Goal: Task Accomplishment & Management: Use online tool/utility

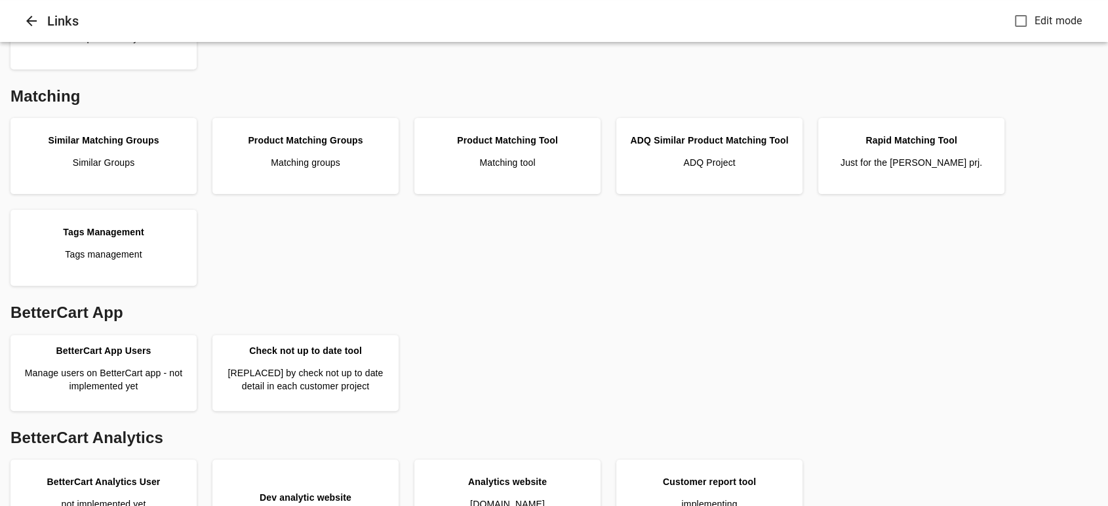
scroll to position [509, 0]
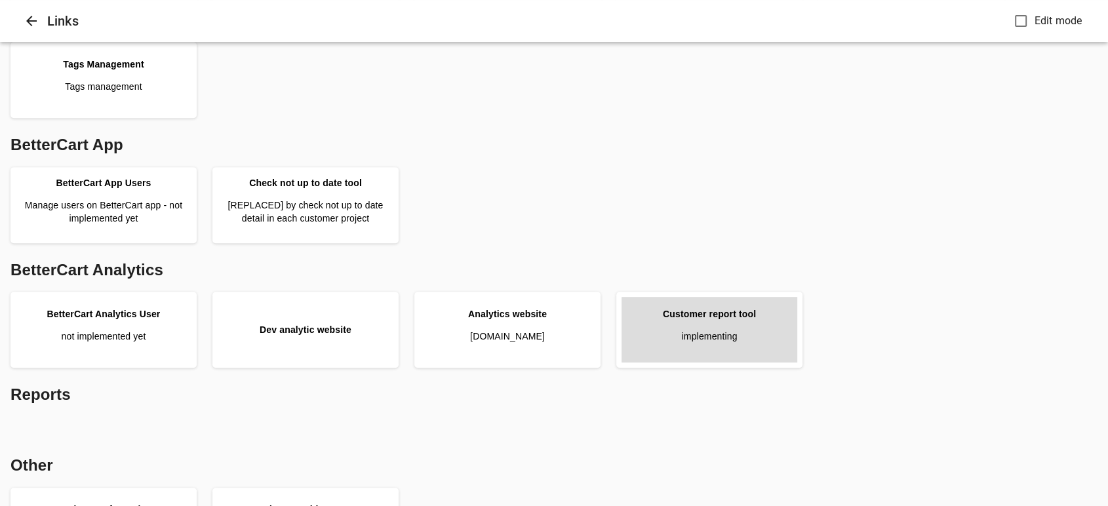
click at [719, 343] on link "Customer report tool implementing" at bounding box center [709, 330] width 176 height 66
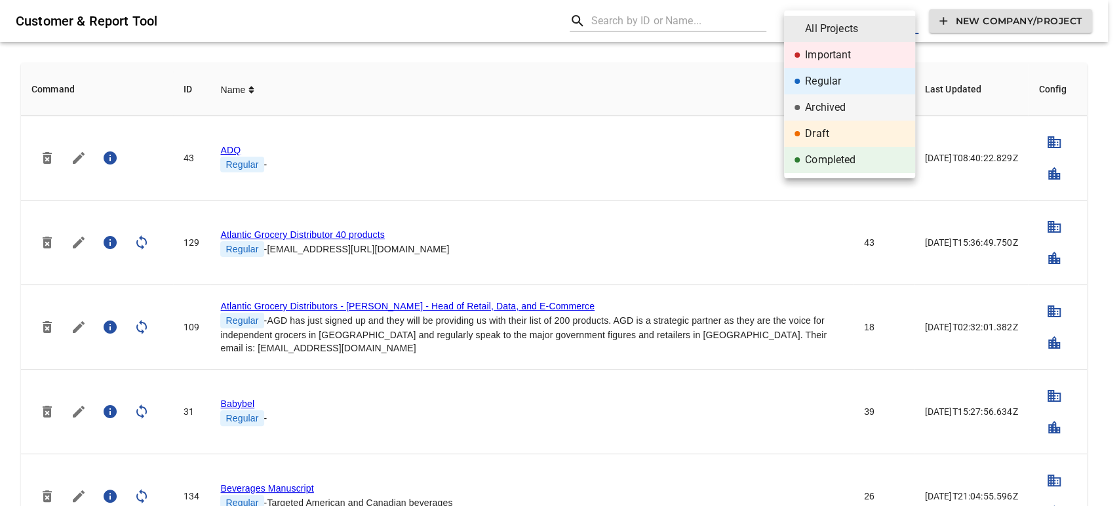
click at [652, 17] on div at bounding box center [559, 253] width 1119 height 506
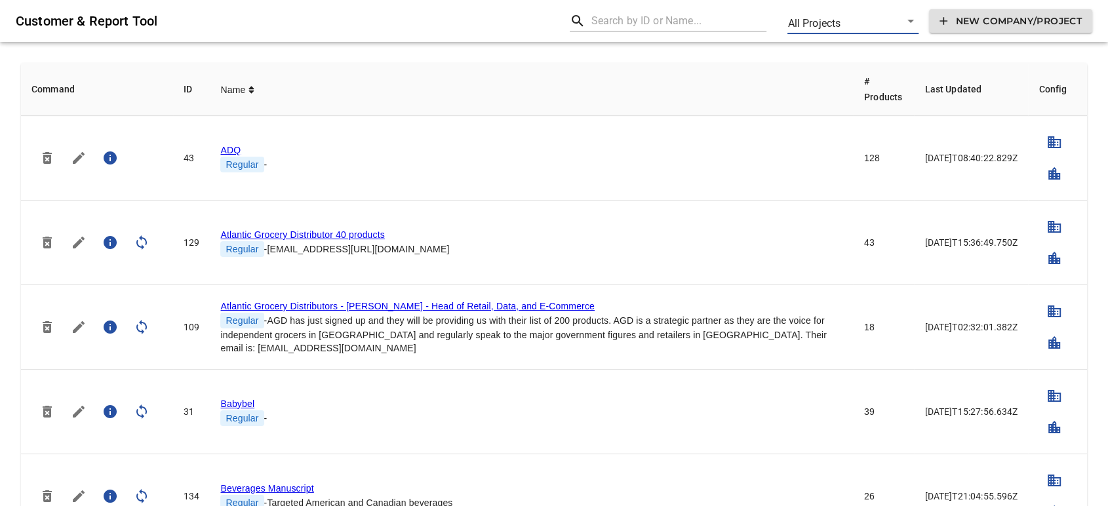
click at [962, 20] on span "New Company/Project" at bounding box center [1010, 21] width 142 height 16
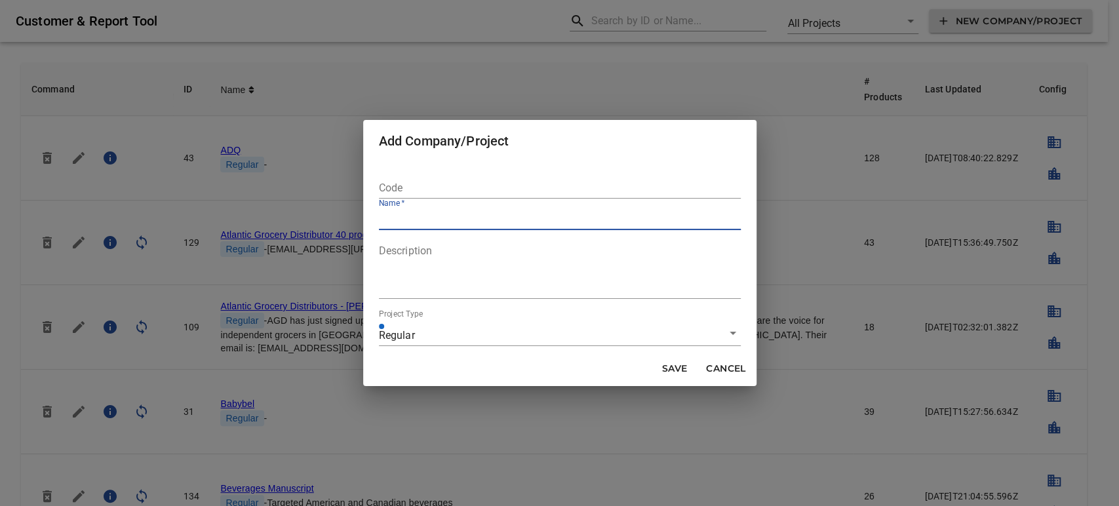
click at [461, 185] on input "text" at bounding box center [560, 188] width 362 height 21
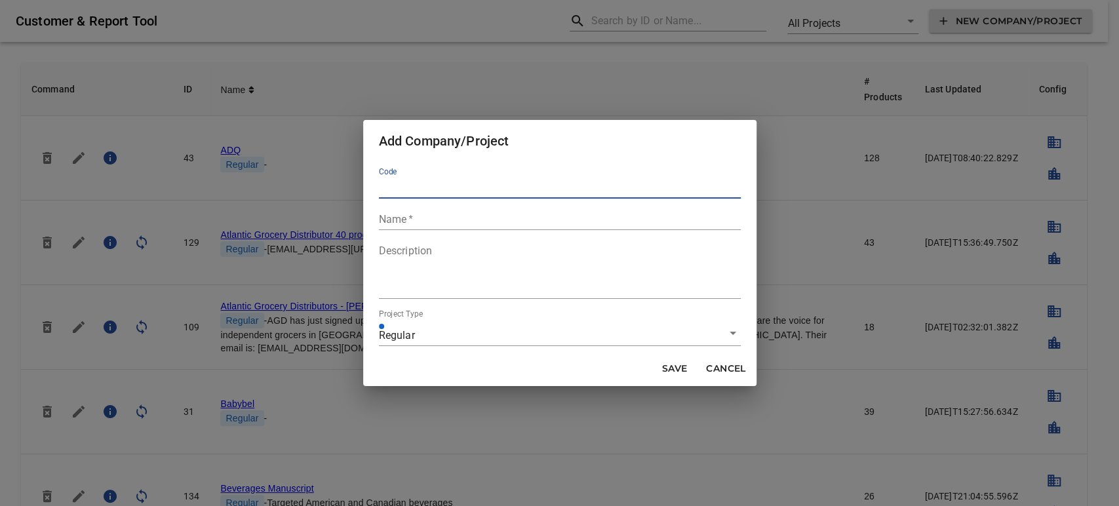
paste input "inuit-child-first-initiative"
type input "inuit-child-first-initiative"
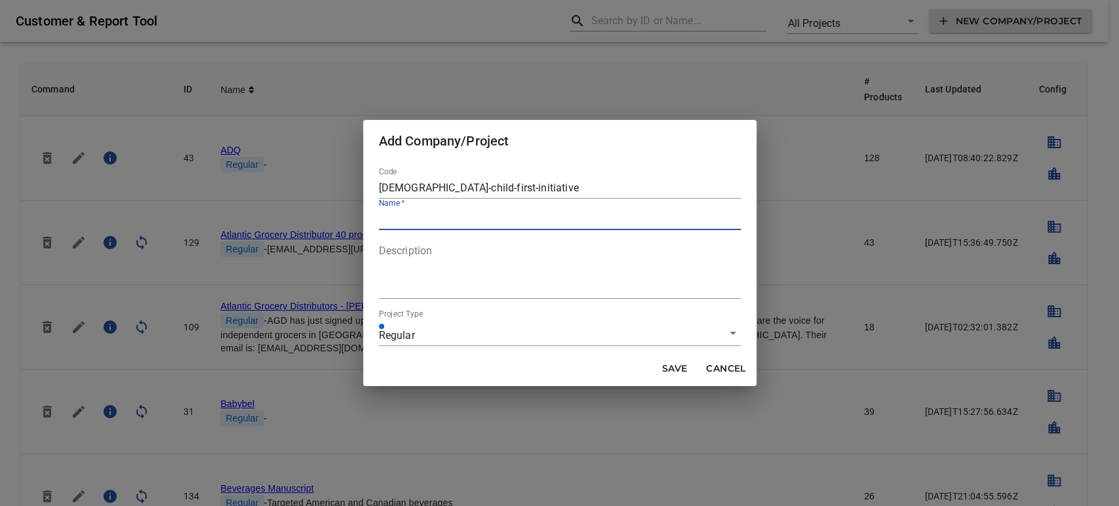
click at [457, 225] on input "text" at bounding box center [560, 219] width 362 height 21
paste input "inuit-child-first-initiative"
click at [380, 216] on input "inuit-child-first-initiative" at bounding box center [560, 219] width 362 height 21
type input "Inuit child first initiative"
click at [449, 261] on textarea at bounding box center [560, 269] width 362 height 50
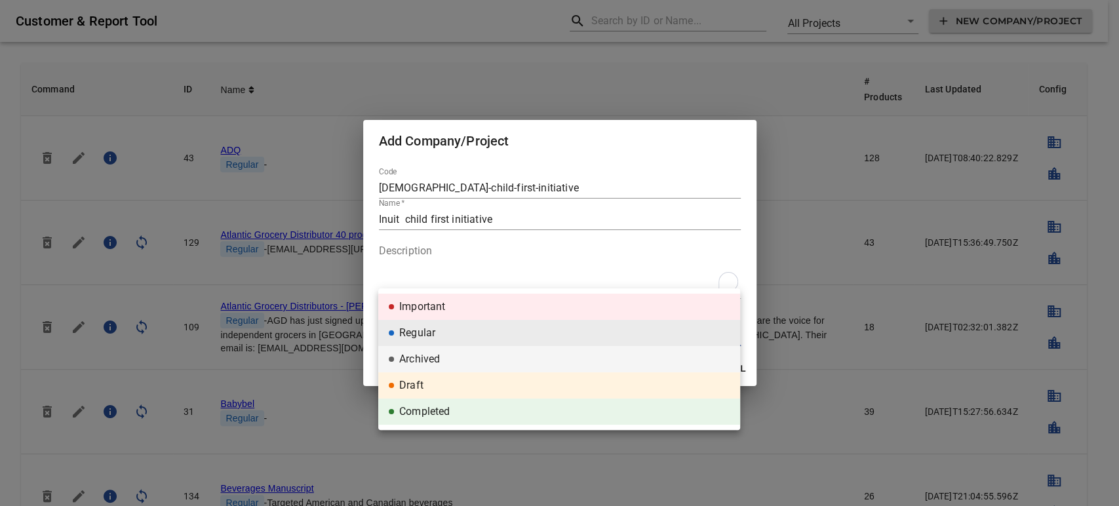
click at [701, 172] on div at bounding box center [559, 253] width 1119 height 506
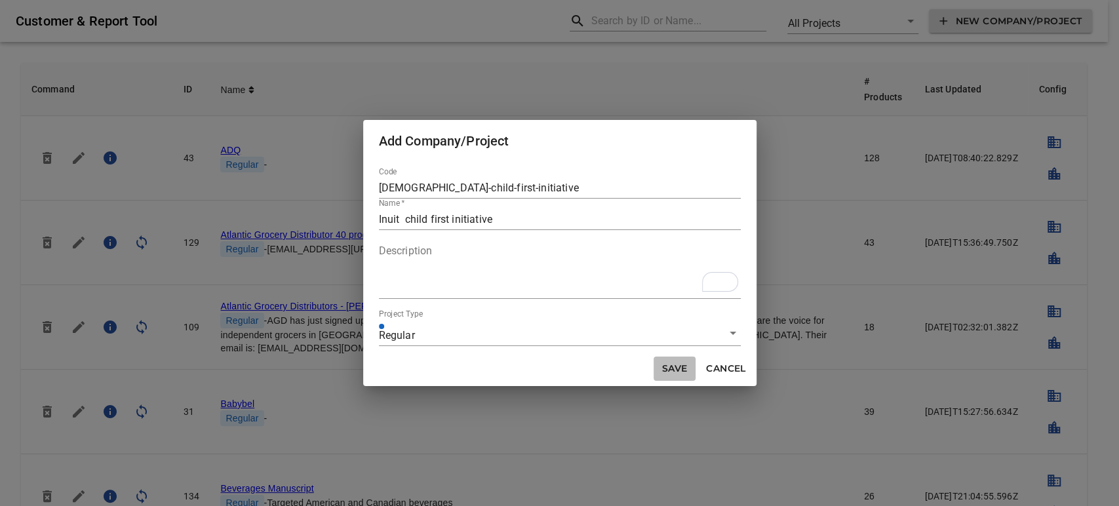
click at [676, 373] on span "Save" at bounding box center [674, 368] width 31 height 16
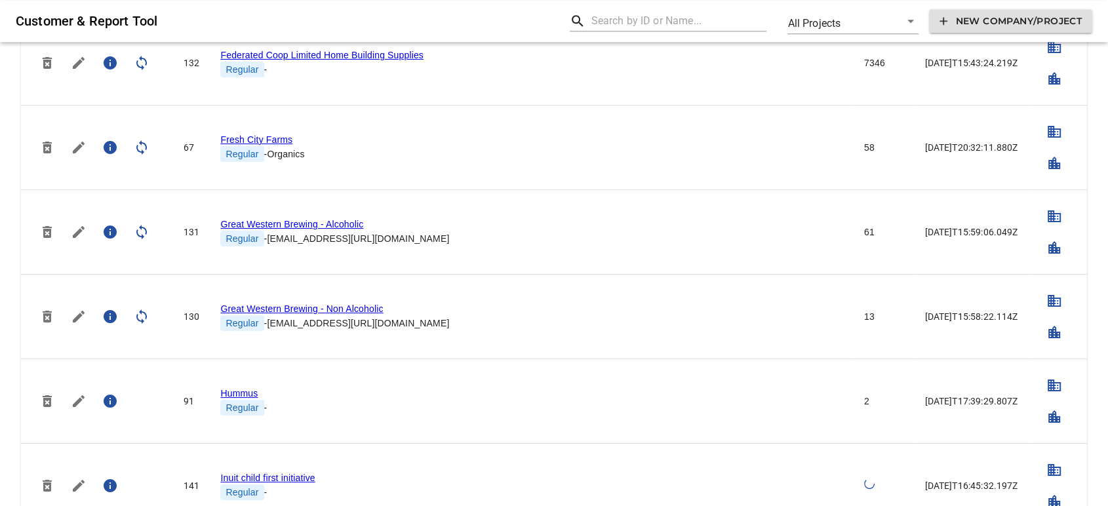
scroll to position [1675, 0]
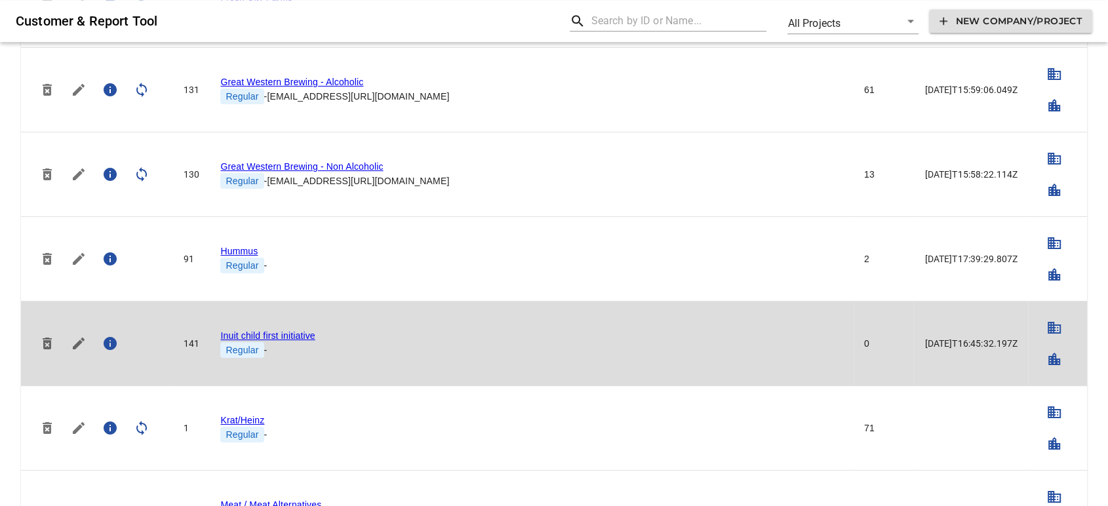
click at [294, 332] on link "Inuit child first initiative" at bounding box center [267, 335] width 94 height 10
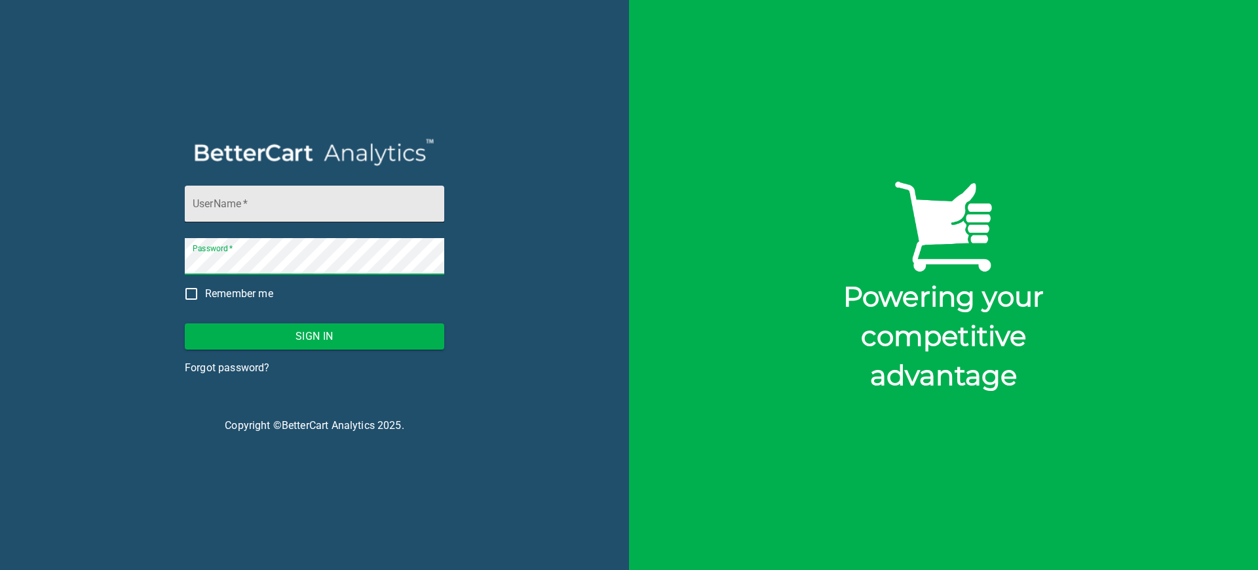
click at [344, 199] on input "UserName   *" at bounding box center [315, 203] width 260 height 37
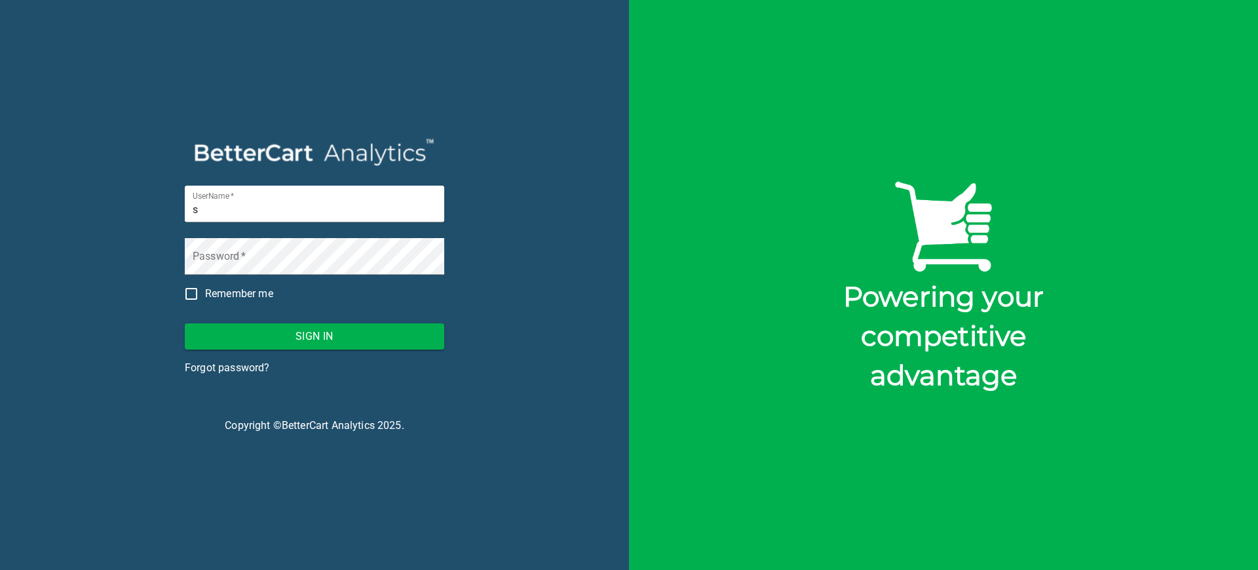
type input "[PERSON_NAME][EMAIL_ADDRESS][DOMAIN_NAME]"
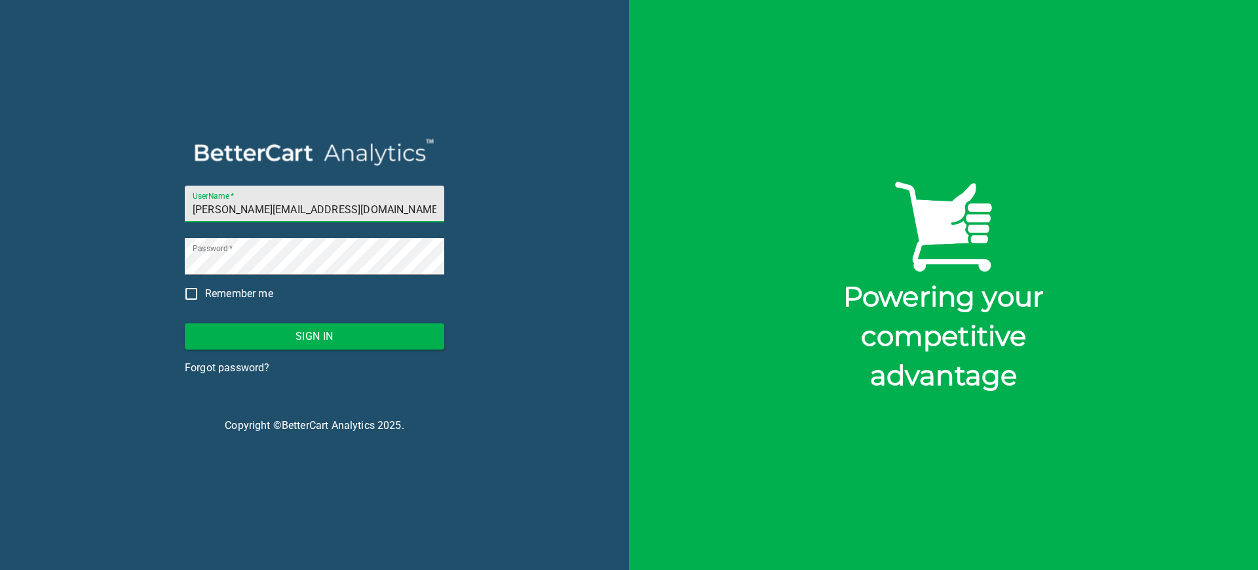
click at [346, 340] on span "Sign In" at bounding box center [314, 336] width 239 height 18
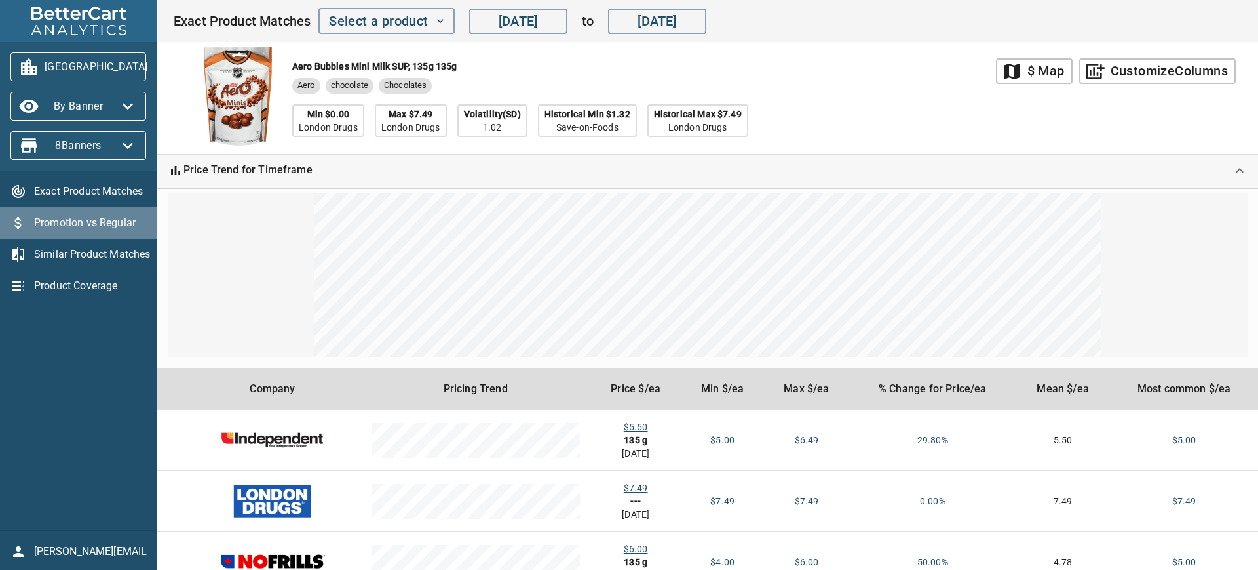
click at [100, 218] on span "Promotion vs Regular" at bounding box center [90, 223] width 112 height 16
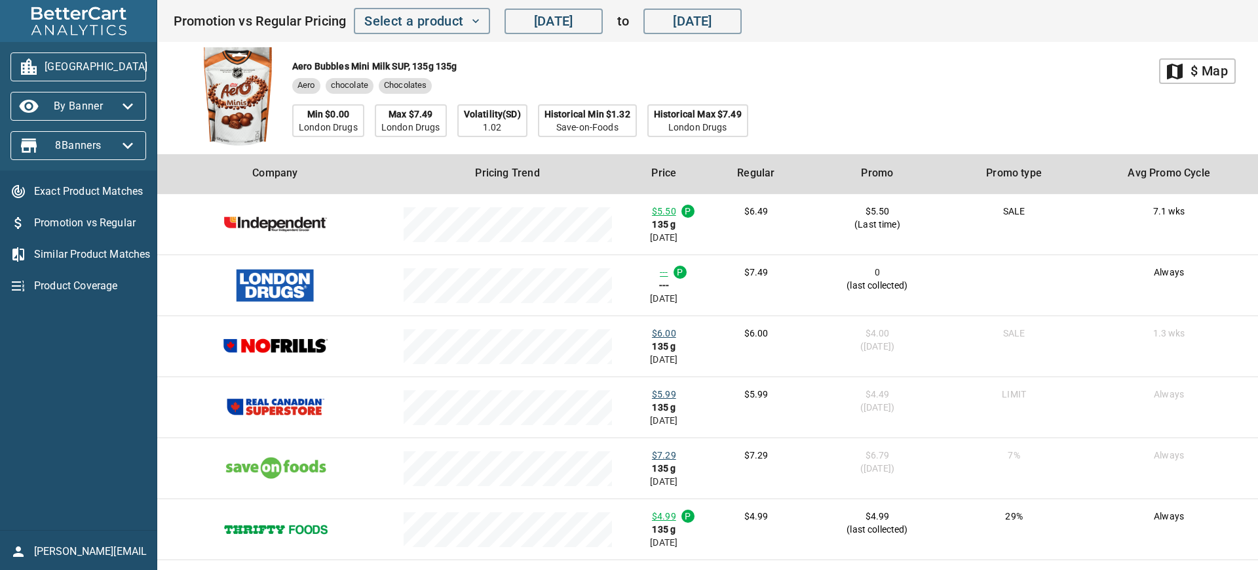
click at [85, 284] on span "Product Coverage" at bounding box center [90, 286] width 112 height 16
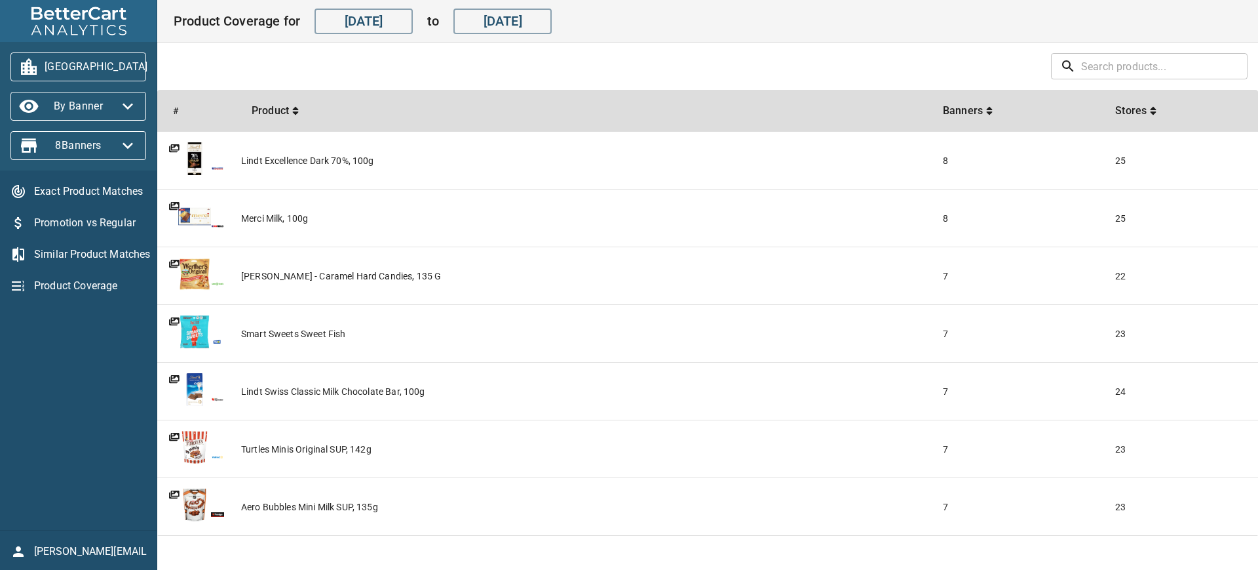
click at [116, 65] on span "[GEOGRAPHIC_DATA]" at bounding box center [78, 66] width 115 height 21
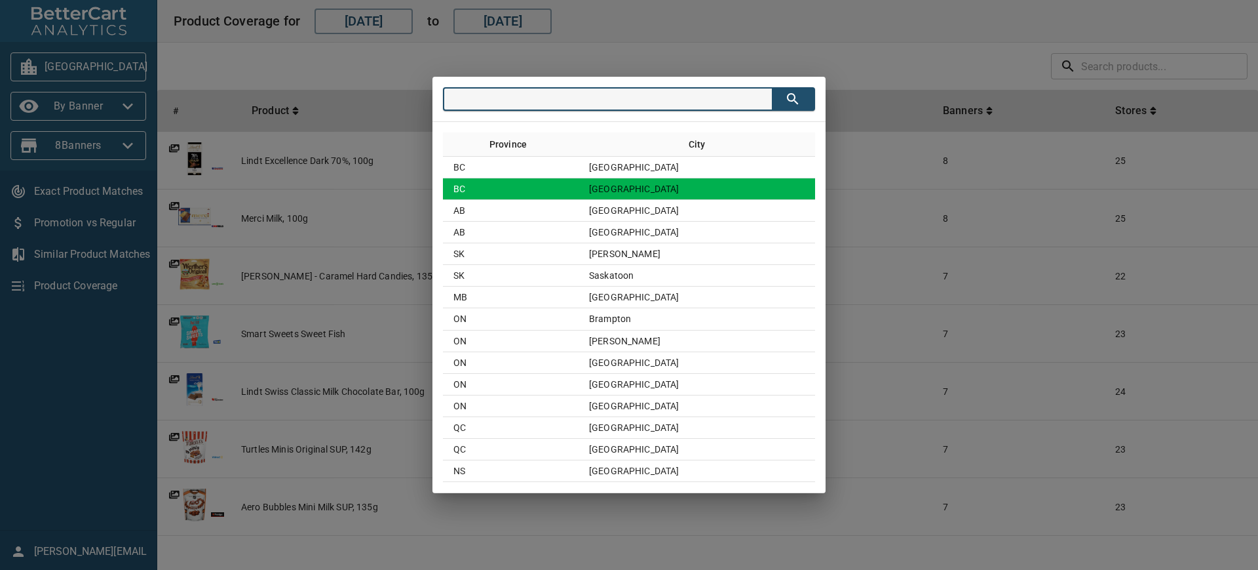
click at [579, 185] on td "BC" at bounding box center [511, 189] width 136 height 22
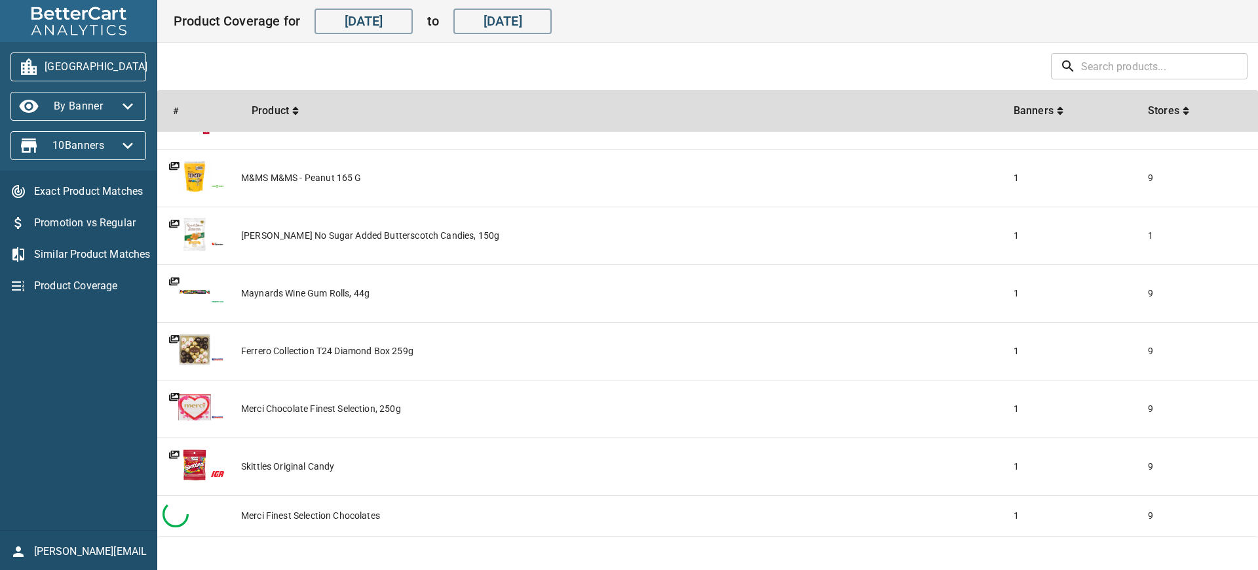
scroll to position [2365, 0]
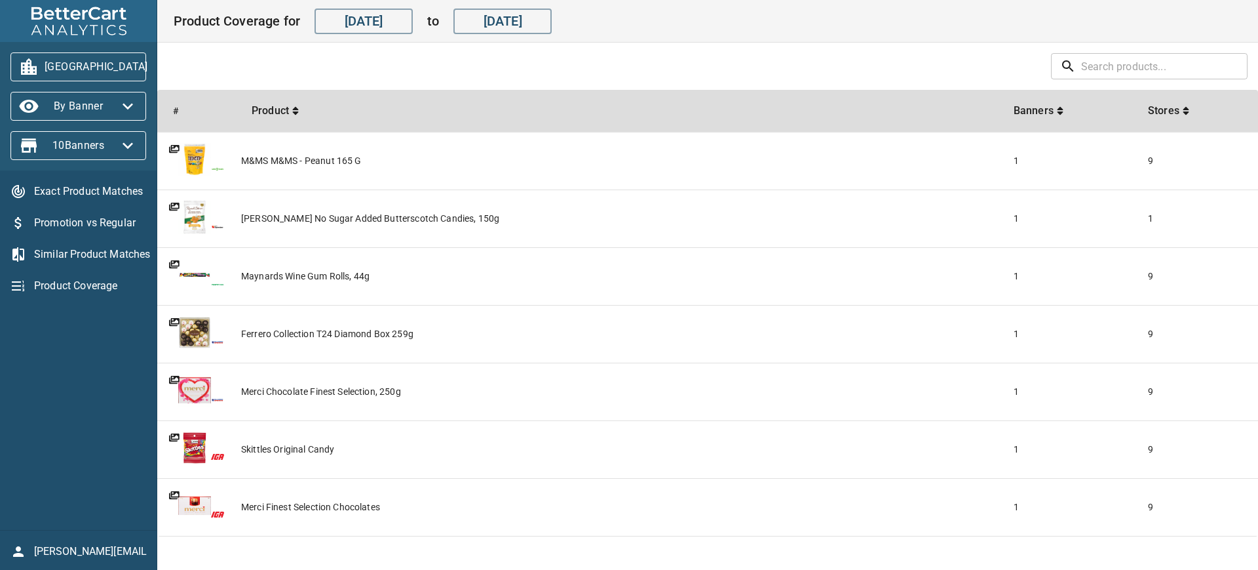
click at [109, 190] on span "Exact Product Matches" at bounding box center [90, 192] width 112 height 16
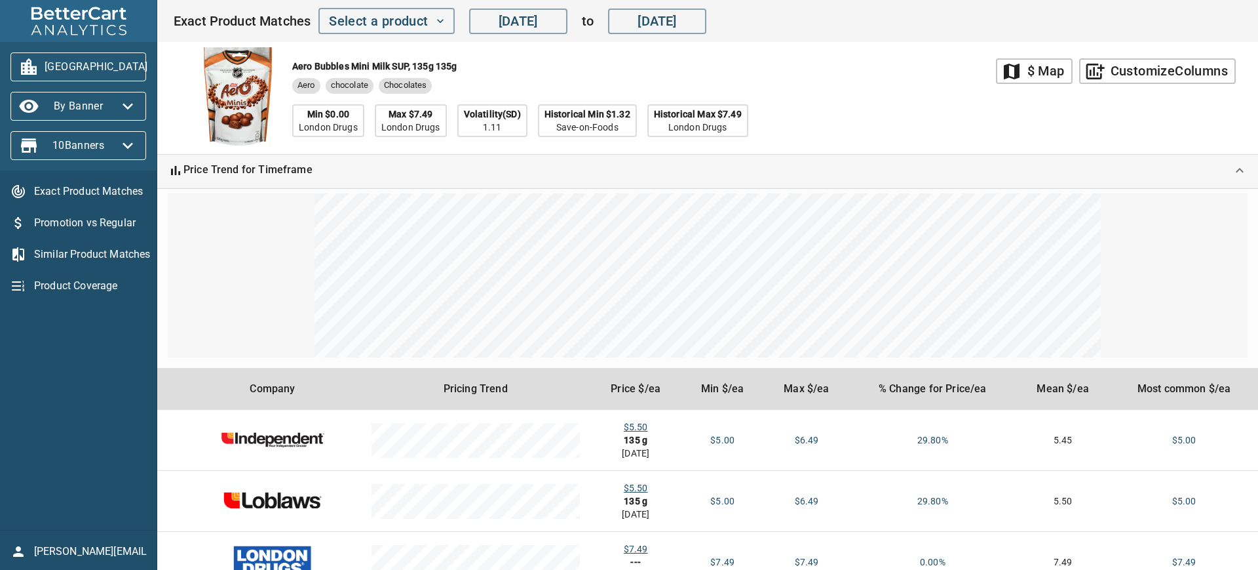
click at [77, 551] on span "[PERSON_NAME][EMAIL_ADDRESS][DOMAIN_NAME]" at bounding box center [90, 551] width 113 height 16
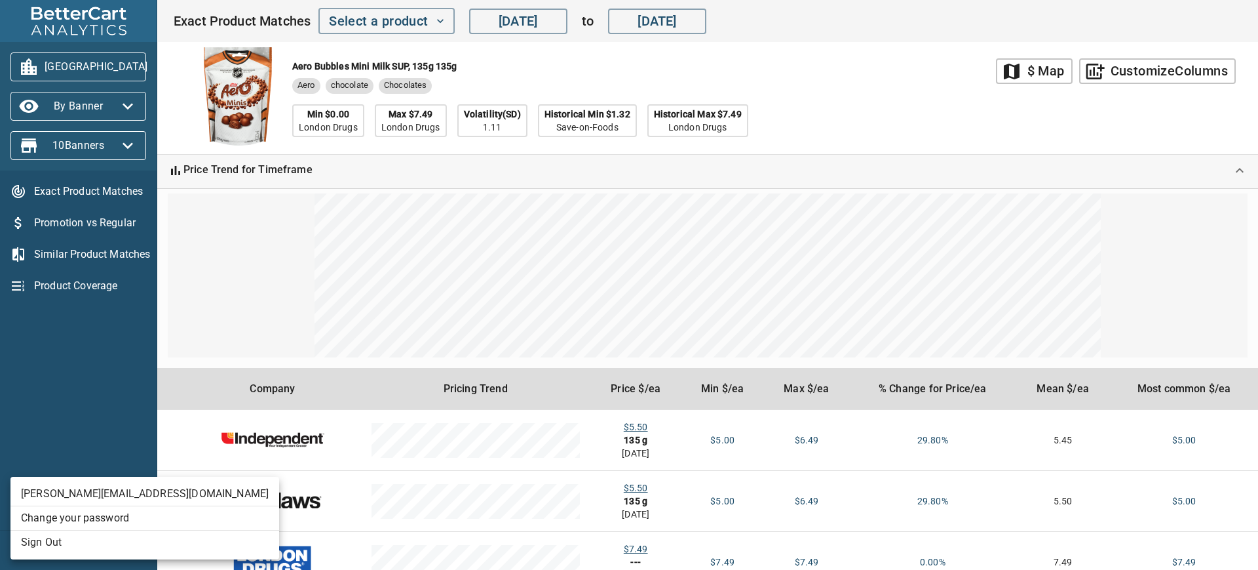
click at [77, 543] on li "Sign Out" at bounding box center [144, 542] width 269 height 24
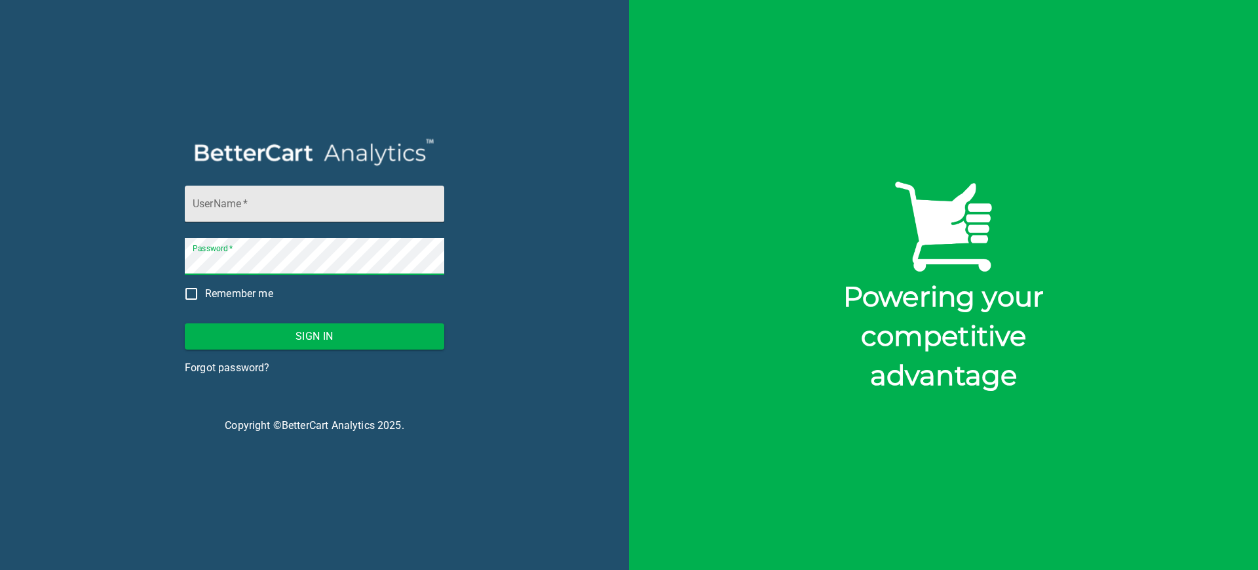
click at [241, 212] on input "UserName   *" at bounding box center [315, 203] width 260 height 37
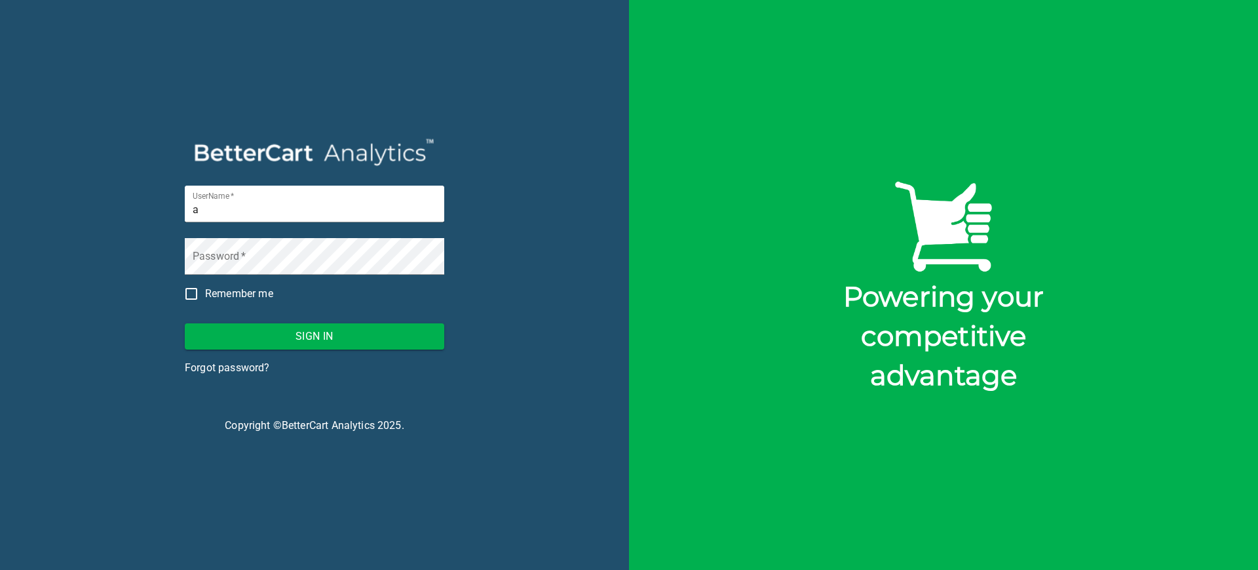
type input "analytics@bettercart.ca"
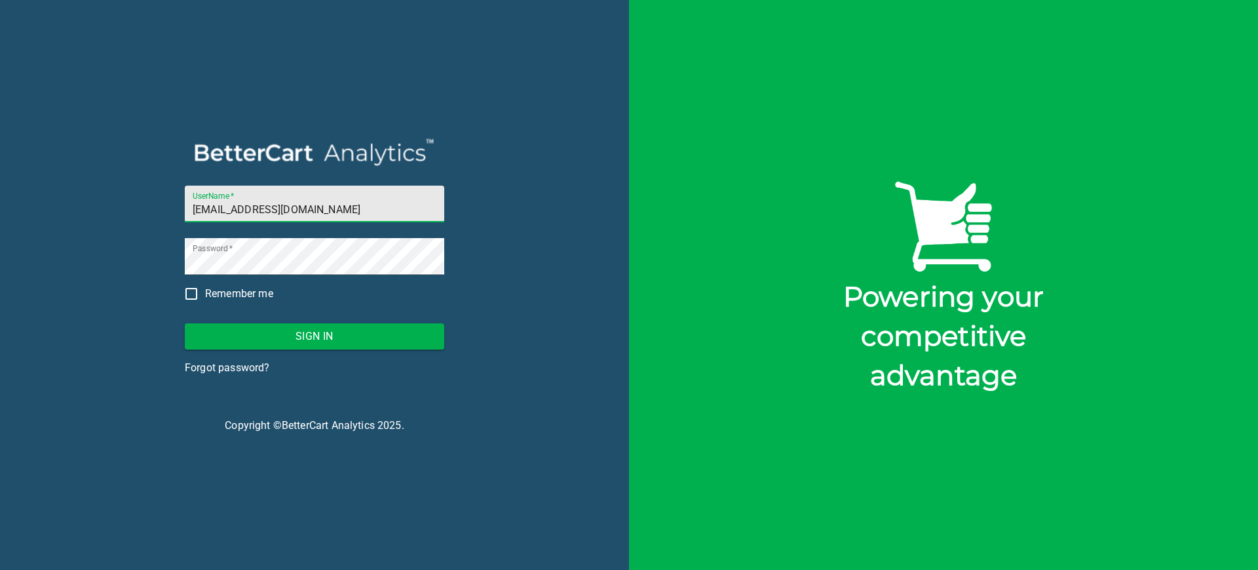
click at [306, 324] on button "Sign In" at bounding box center [315, 336] width 260 height 26
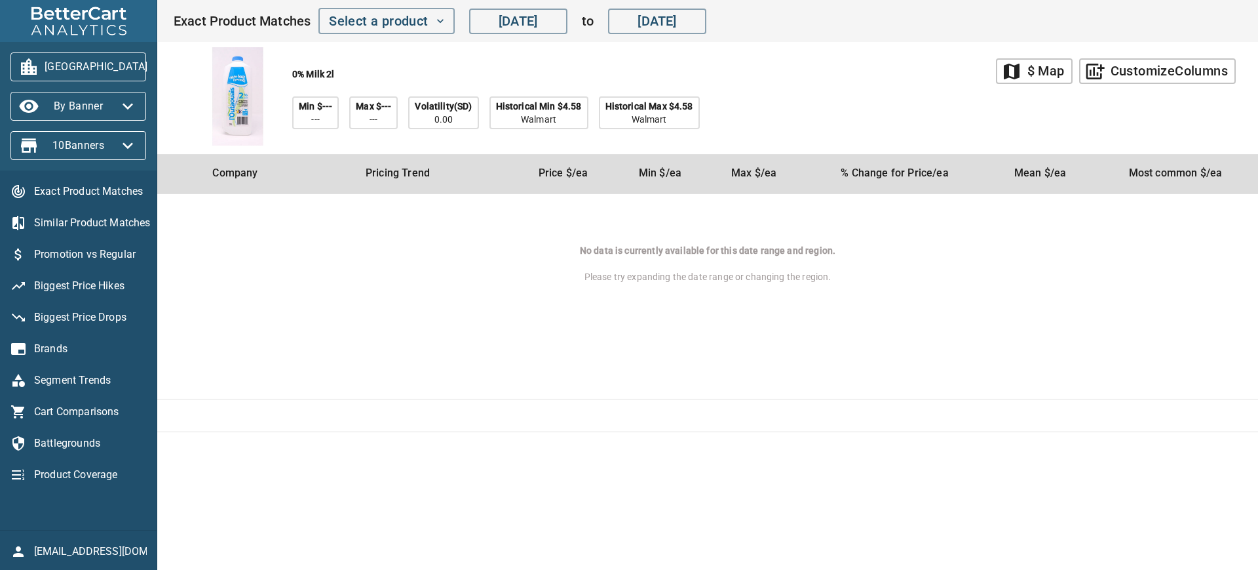
click at [108, 282] on span "Biggest Price Hikes" at bounding box center [90, 286] width 112 height 16
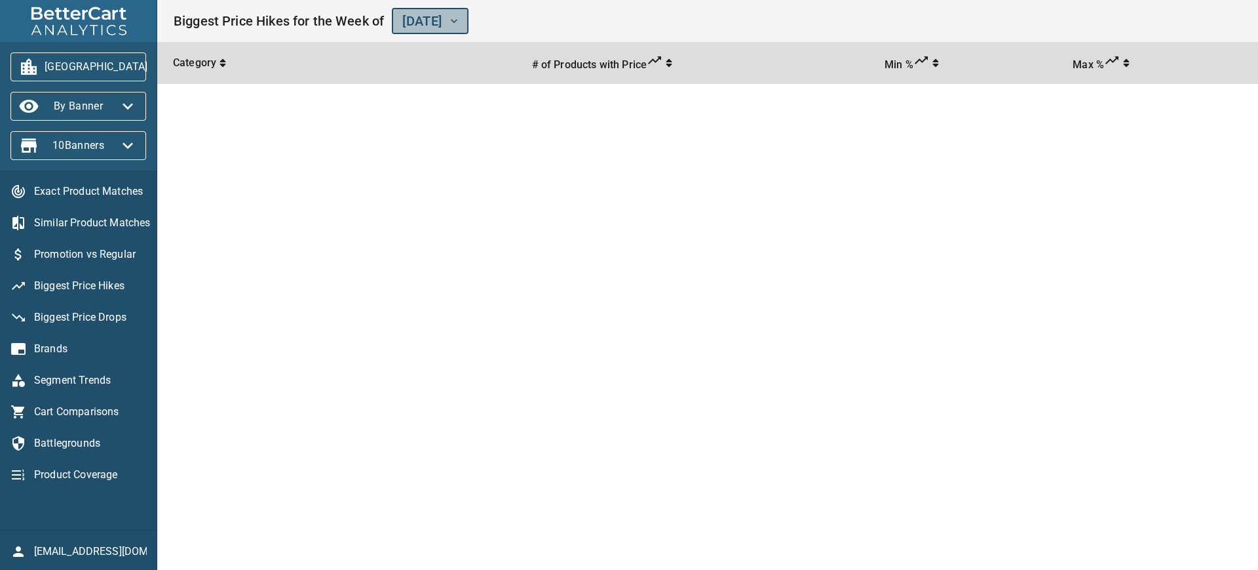
click at [457, 16] on span "August 30th, 2025" at bounding box center [429, 21] width 55 height 23
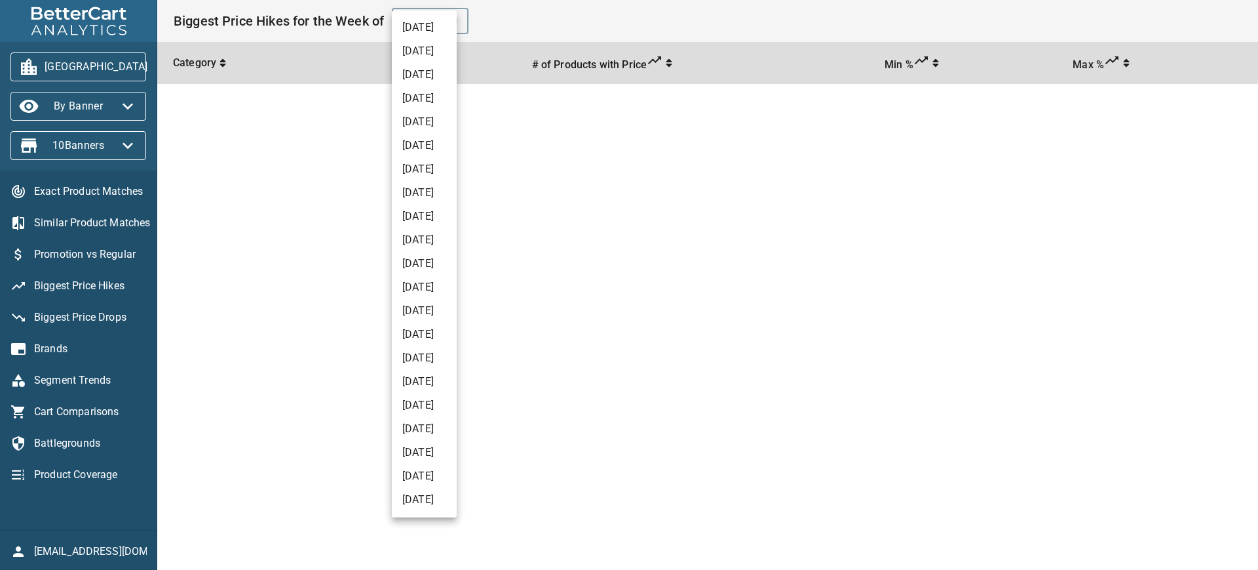
click at [457, 51] on li "August 23rd, 2025" at bounding box center [424, 51] width 65 height 24
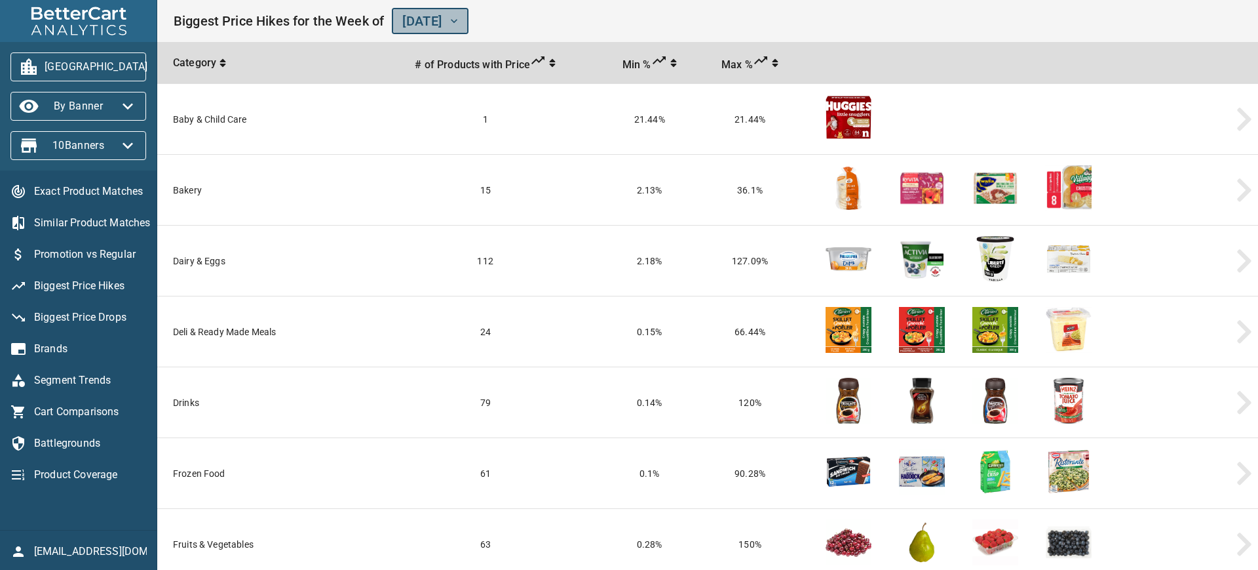
click at [457, 20] on span "August 23rd, 2025" at bounding box center [429, 21] width 55 height 23
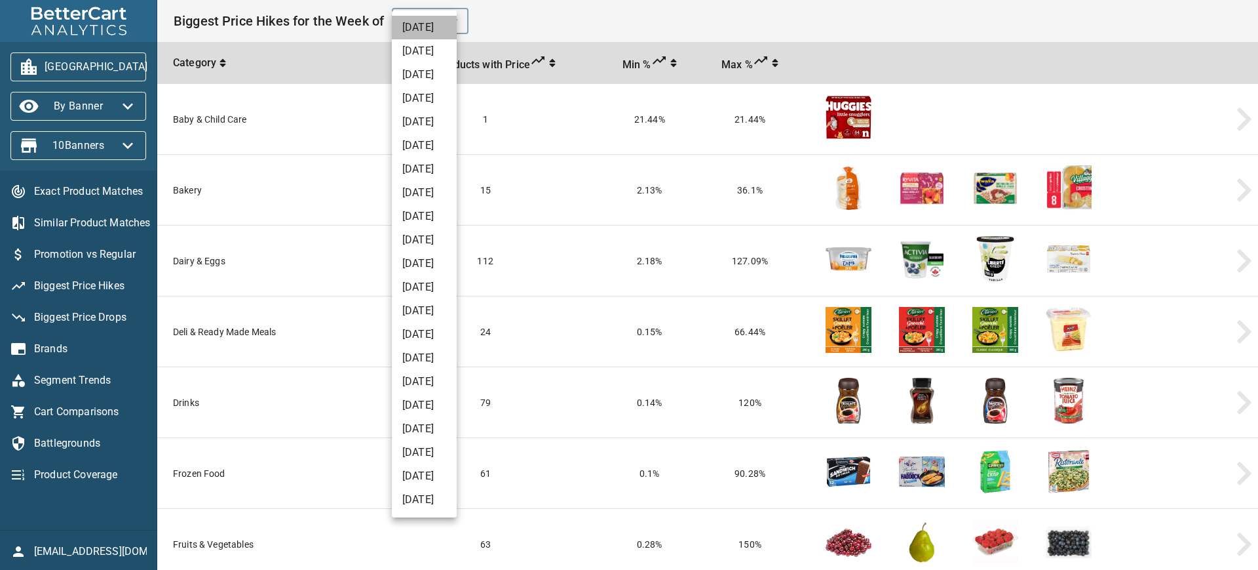
click at [454, 28] on li "August 30th, 2025" at bounding box center [424, 28] width 65 height 24
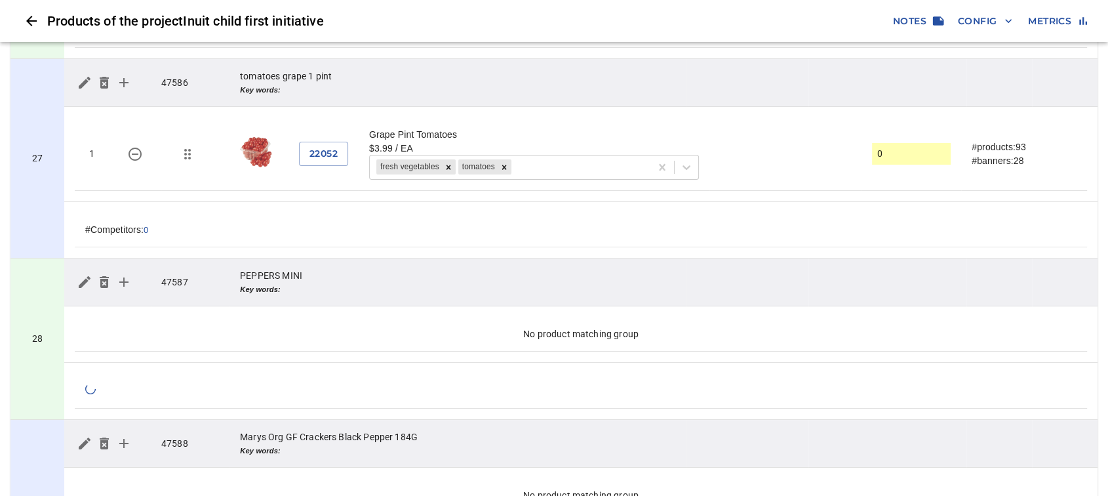
scroll to position [5097, 0]
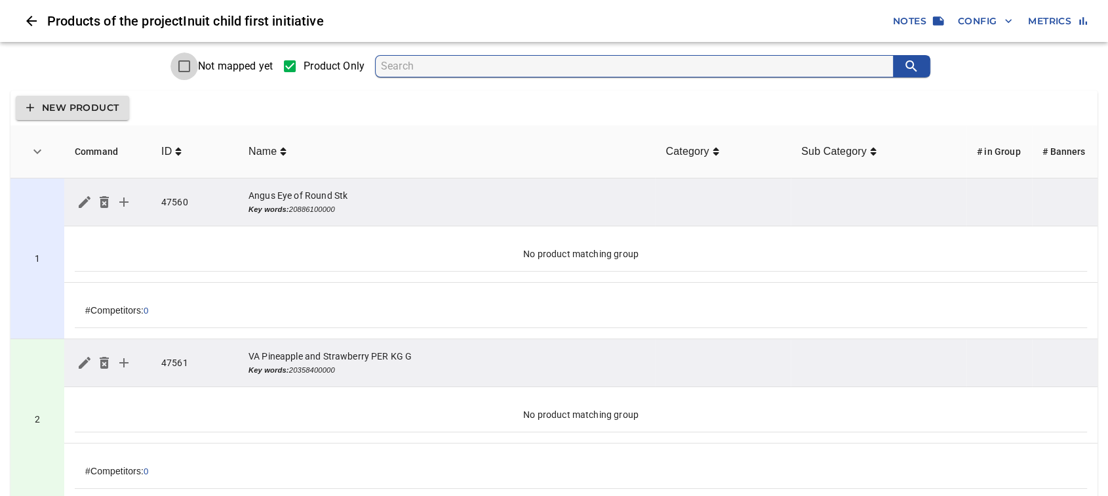
click at [188, 59] on input "Not mapped yet" at bounding box center [184, 66] width 28 height 28
click at [305, 205] on icon "Key words: 20886100000" at bounding box center [290, 209] width 87 height 8
click at [311, 62] on span "Product Only" at bounding box center [333, 66] width 61 height 16
click at [303, 62] on input "Product Only" at bounding box center [290, 66] width 28 height 28
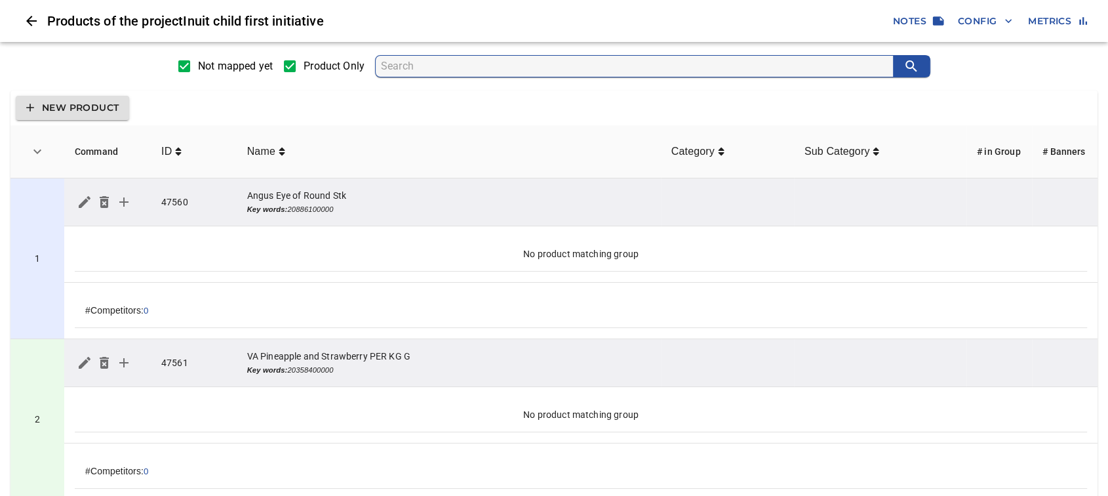
checkbox input "false"
click at [224, 60] on span "Not mapped yet" at bounding box center [235, 66] width 75 height 16
click at [198, 60] on input "Not mapped yet" at bounding box center [184, 66] width 28 height 28
click at [299, 60] on input "Product Only" at bounding box center [290, 66] width 28 height 28
checkbox input "true"
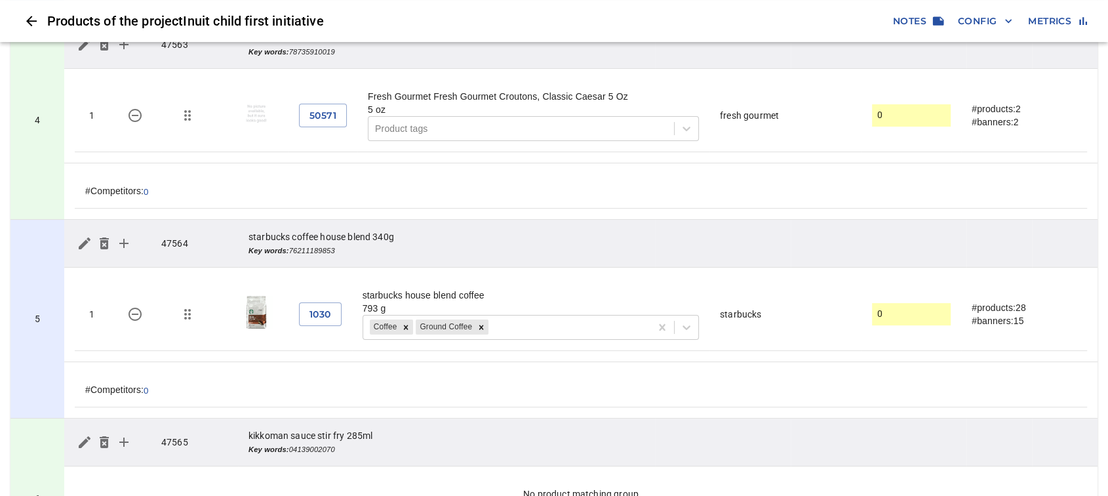
scroll to position [801, 0]
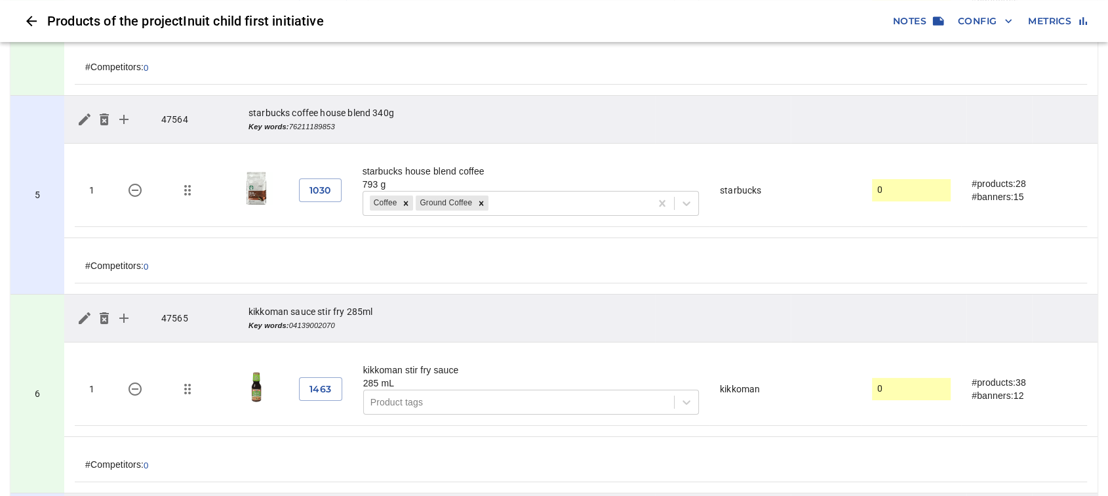
click at [310, 125] on icon "Key words: 76211189853" at bounding box center [291, 127] width 87 height 8
copy icon "76211189853"
click at [330, 182] on button "1030" at bounding box center [320, 190] width 43 height 24
click at [190, 189] on icon "simple table" at bounding box center [188, 190] width 16 height 16
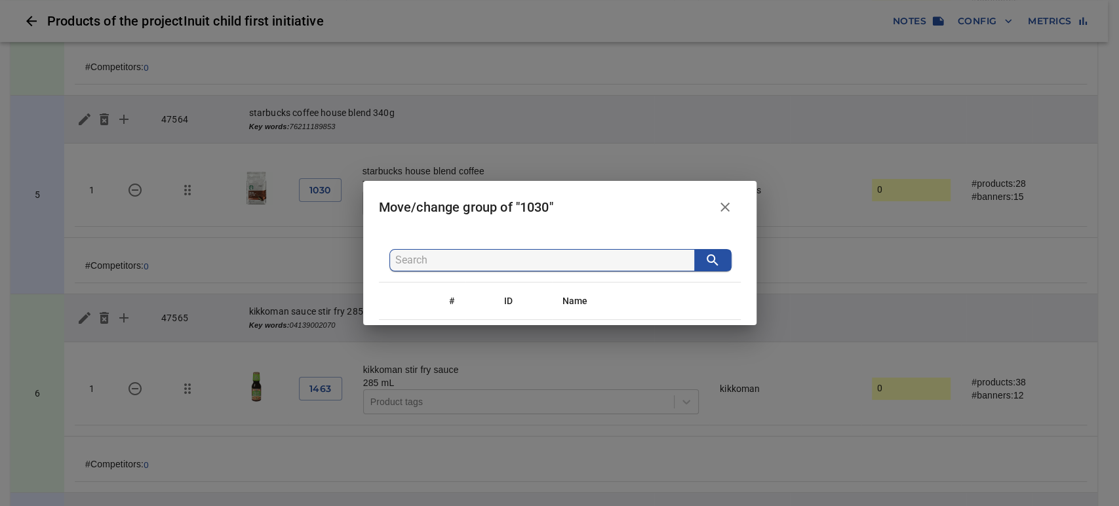
click at [624, 256] on input "search" at bounding box center [544, 260] width 299 height 21
click at [733, 209] on button "button" at bounding box center [724, 206] width 31 height 31
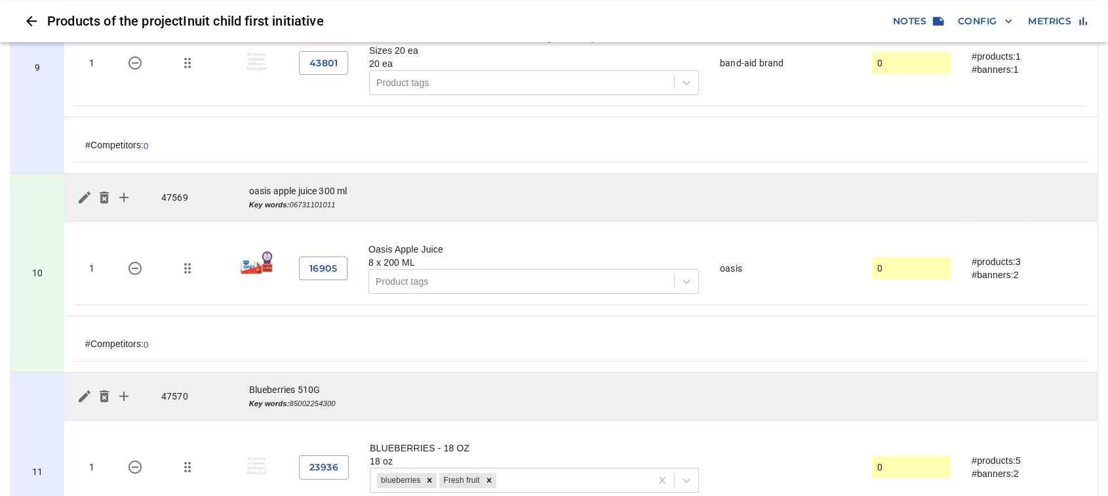
scroll to position [1602, 0]
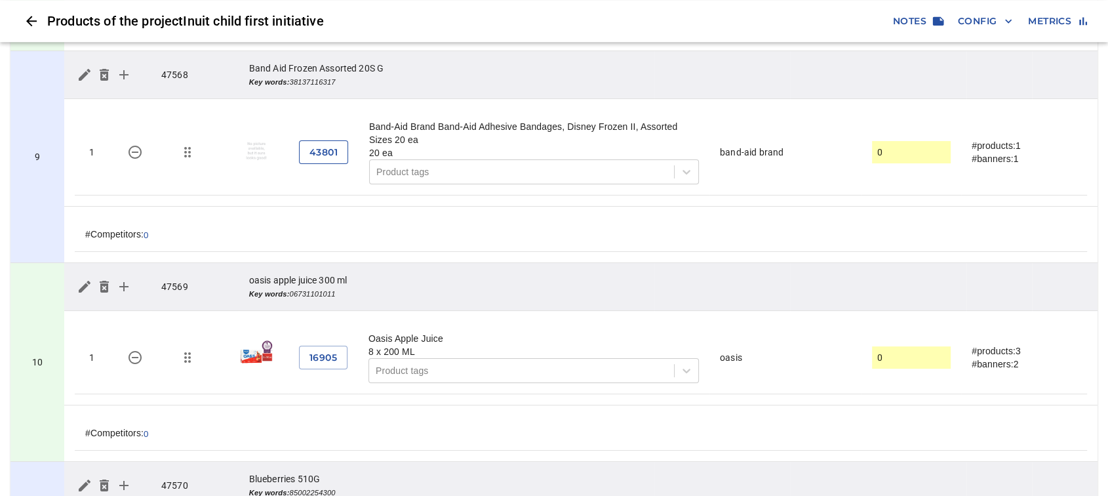
click at [324, 147] on span "43801" at bounding box center [323, 152] width 28 height 16
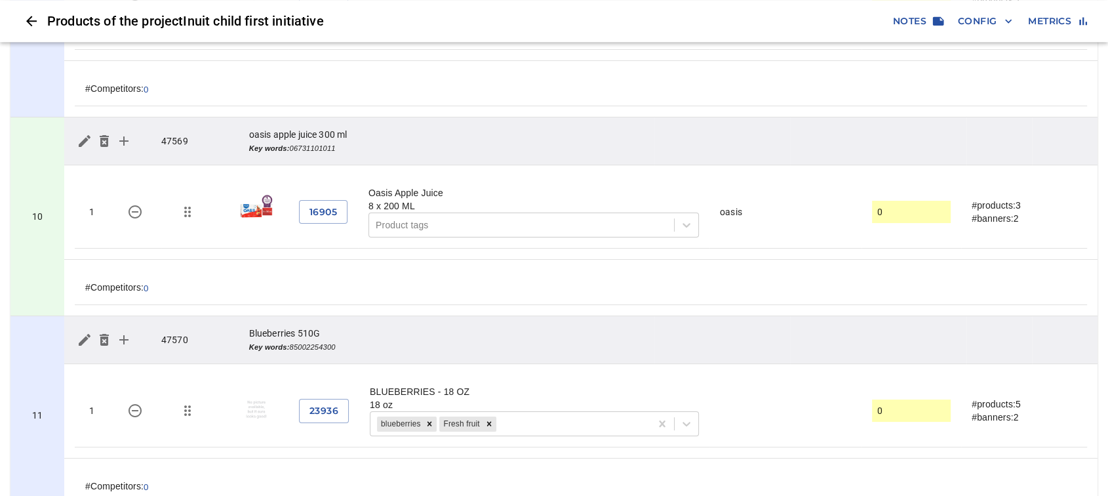
scroll to position [1820, 0]
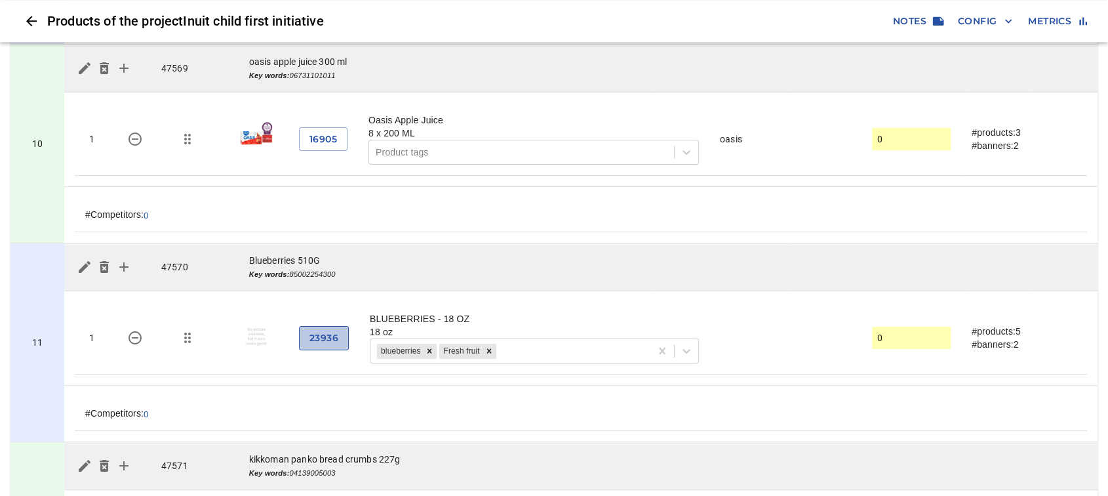
click at [332, 334] on span "23936" at bounding box center [323, 338] width 29 height 16
click at [45, 308] on td "11" at bounding box center [37, 342] width 54 height 199
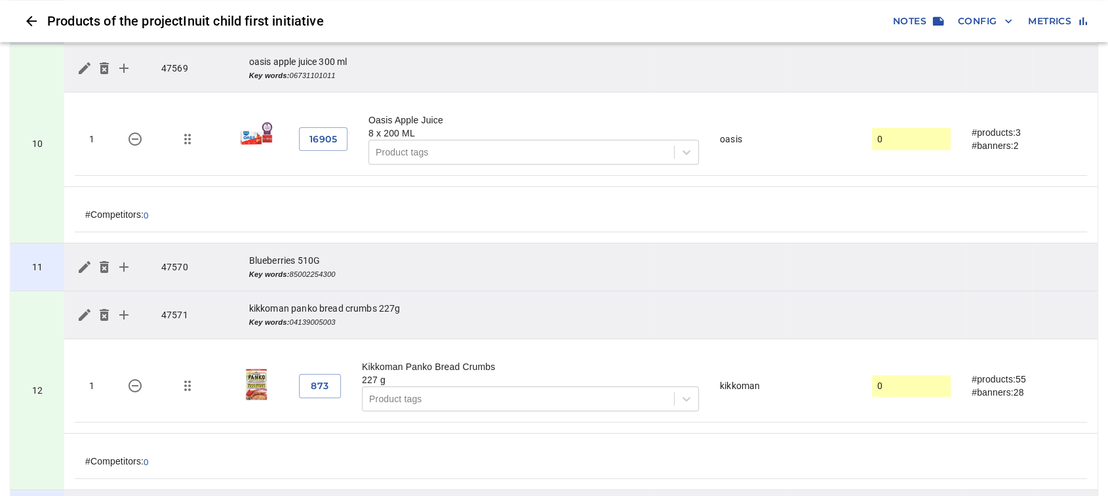
click at [49, 256] on td "11" at bounding box center [37, 267] width 54 height 48
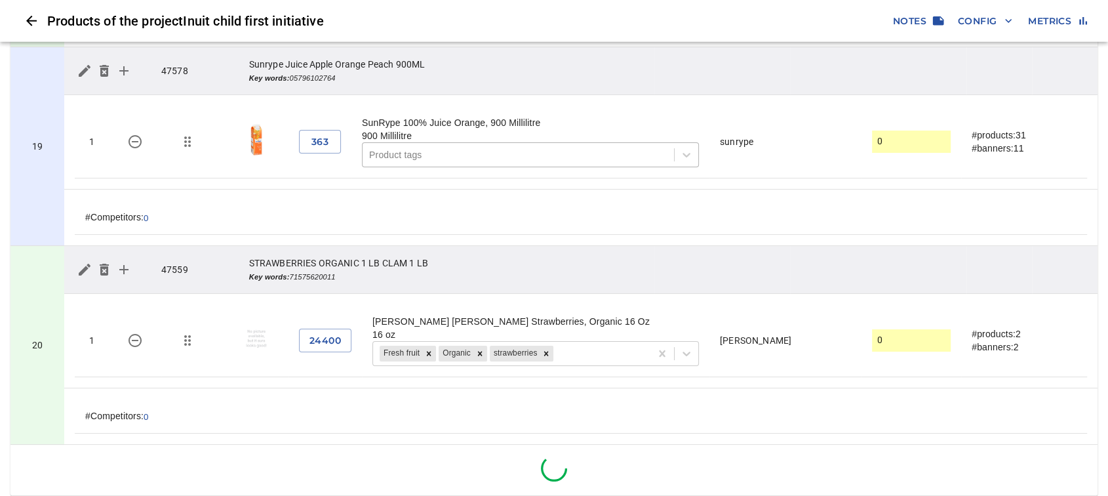
scroll to position [3571, 0]
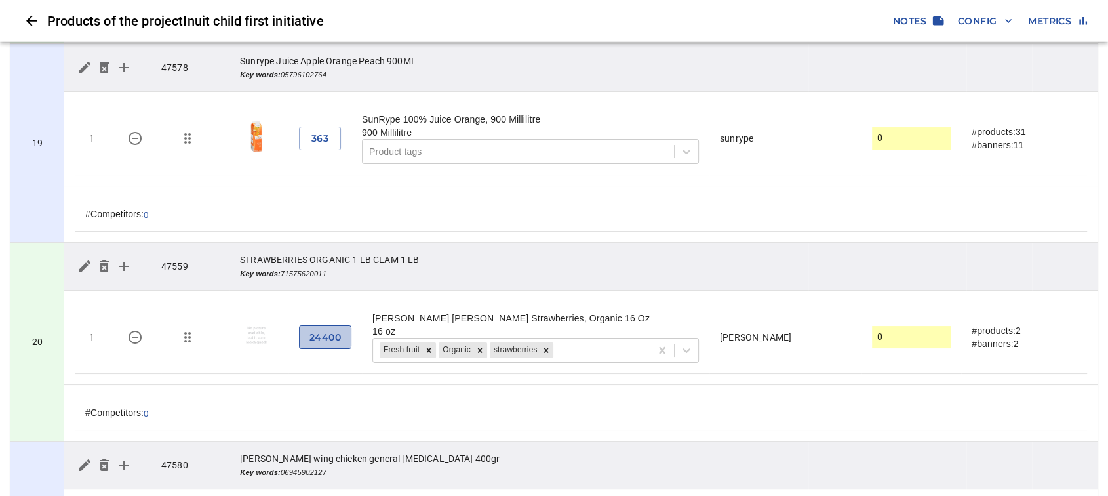
click at [315, 330] on span "24400" at bounding box center [324, 337] width 31 height 16
click at [53, 322] on td "20" at bounding box center [37, 342] width 54 height 199
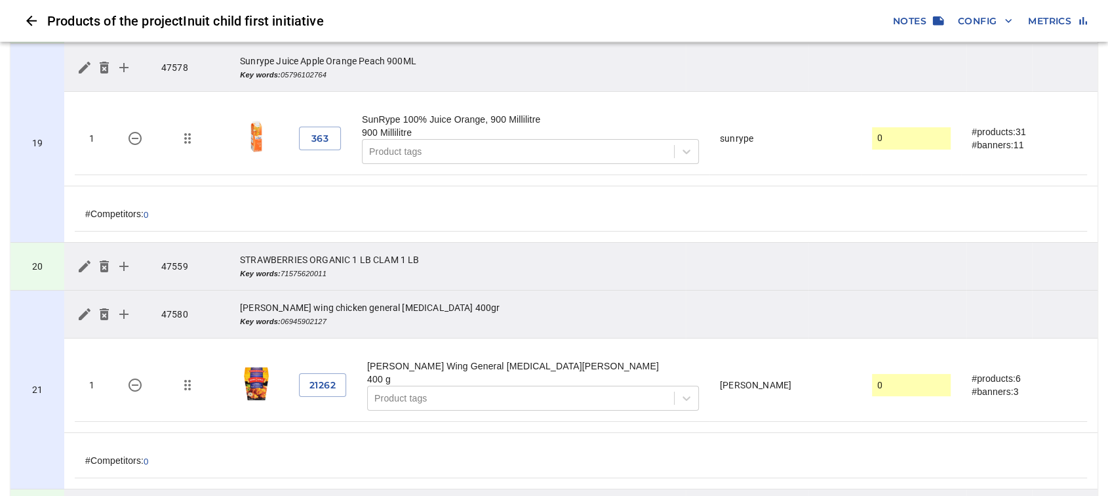
click at [52, 262] on td "20" at bounding box center [37, 267] width 54 height 48
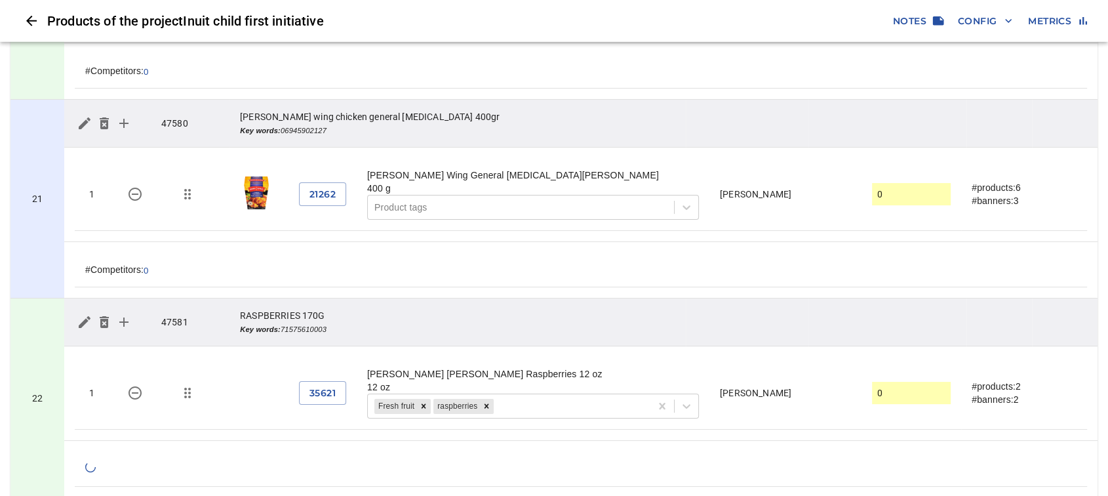
scroll to position [4008, 0]
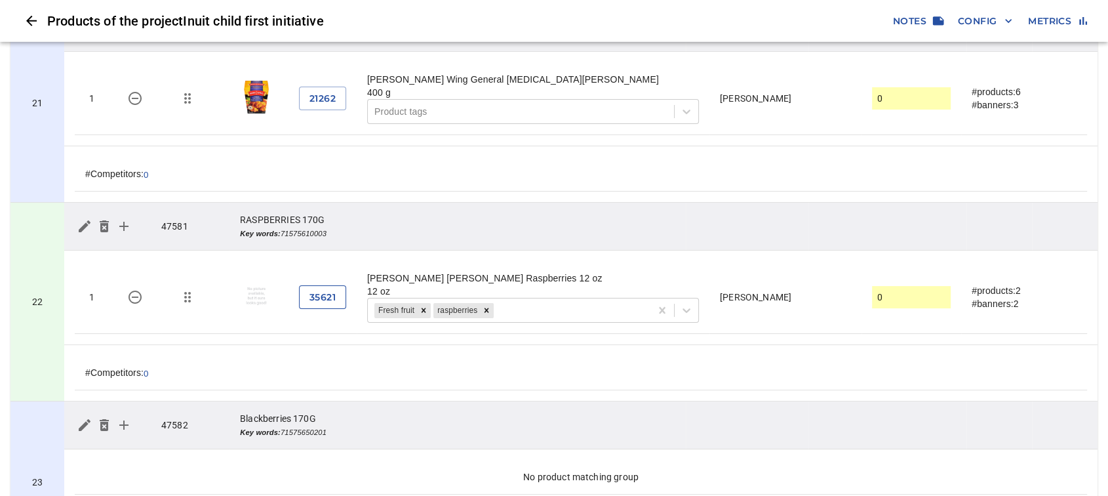
click at [326, 290] on span "35621" at bounding box center [322, 297] width 26 height 16
click at [51, 314] on td "22" at bounding box center [37, 302] width 54 height 199
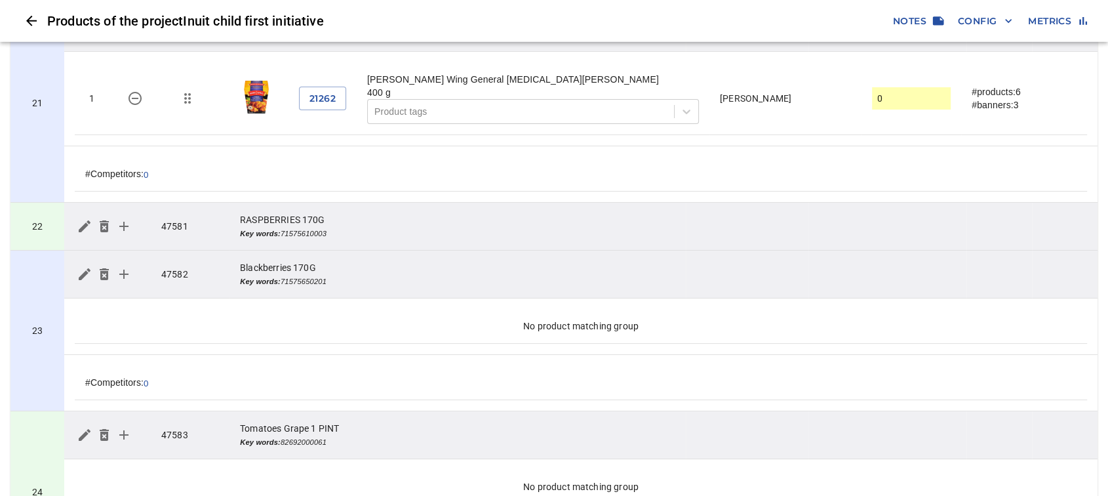
click at [52, 232] on td "22" at bounding box center [37, 227] width 54 height 48
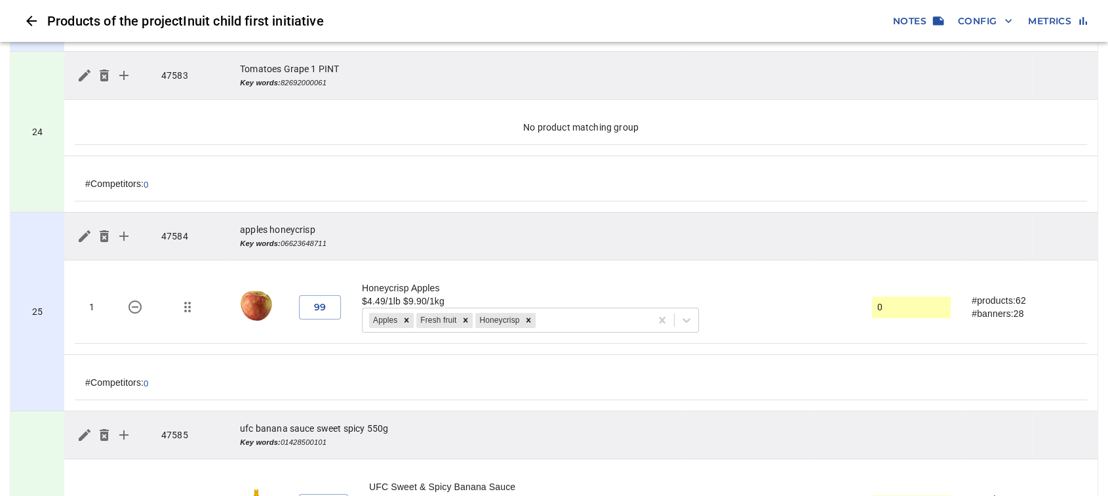
scroll to position [4445, 0]
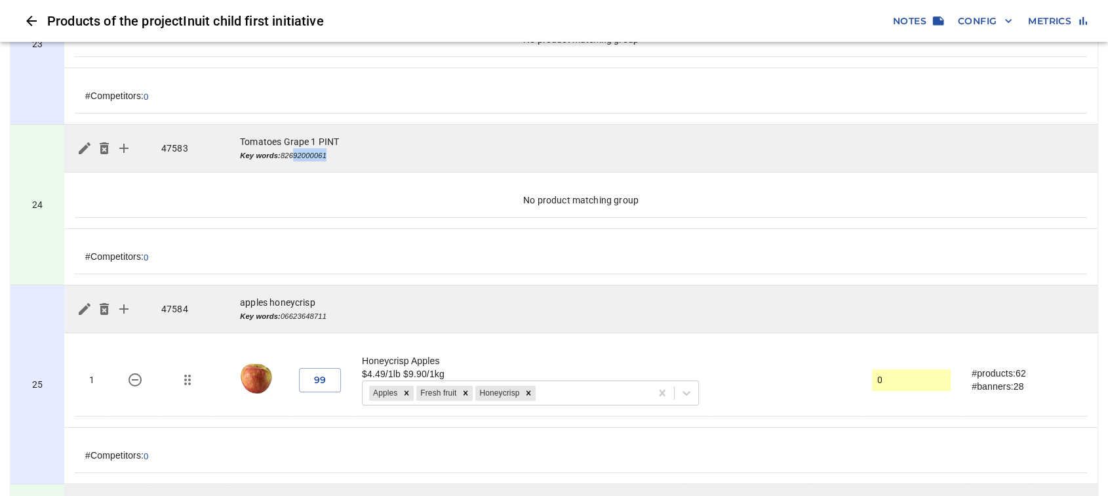
drag, startPoint x: 308, startPoint y: 145, endPoint x: 375, endPoint y: 146, distance: 66.9
click at [375, 146] on td "Tomatoes Grape 1 PINT Key words: 82692000061" at bounding box center [457, 149] width 456 height 48
click at [353, 151] on td "Tomatoes Grape 1 PINT Key words: 82692000061" at bounding box center [457, 149] width 456 height 48
drag, startPoint x: 296, startPoint y: 146, endPoint x: 346, endPoint y: 151, distance: 50.0
click at [346, 151] on td "Tomatoes Grape 1 PINT Key words: 82692000061" at bounding box center [457, 149] width 456 height 48
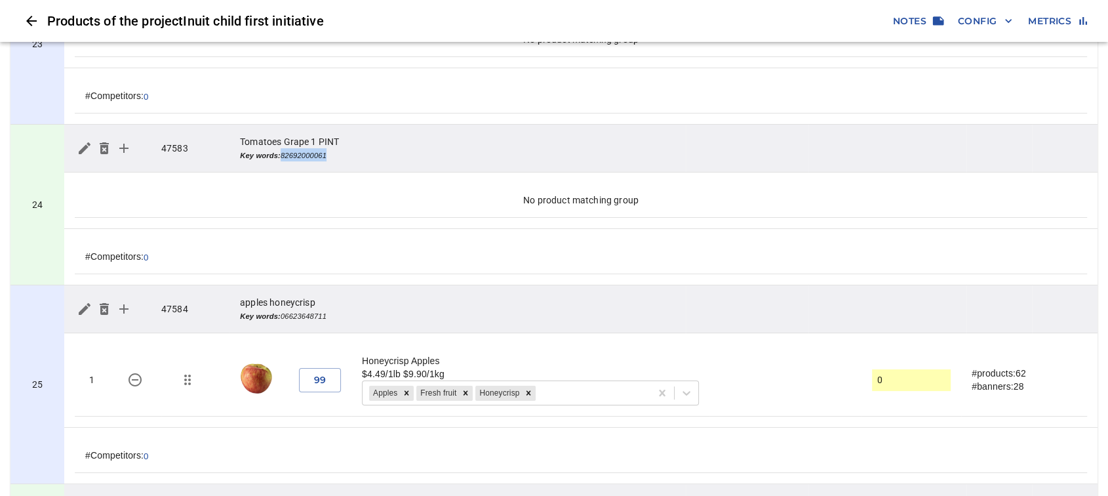
drag, startPoint x: 294, startPoint y: 146, endPoint x: 343, endPoint y: 147, distance: 49.2
click at [343, 147] on td "Tomatoes Grape 1 PINT Key words: 82692000061" at bounding box center [457, 149] width 456 height 48
copy icon "82692000061"
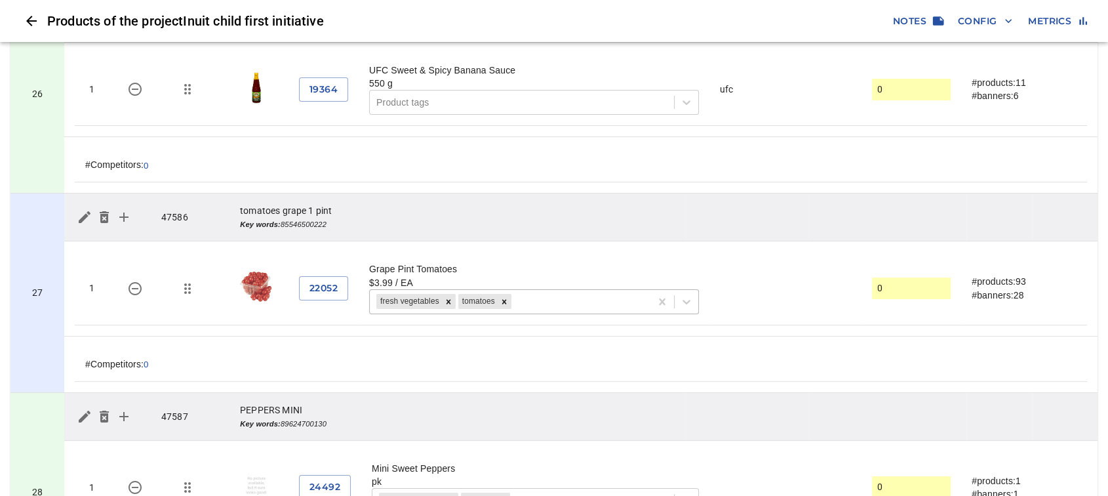
scroll to position [4955, 0]
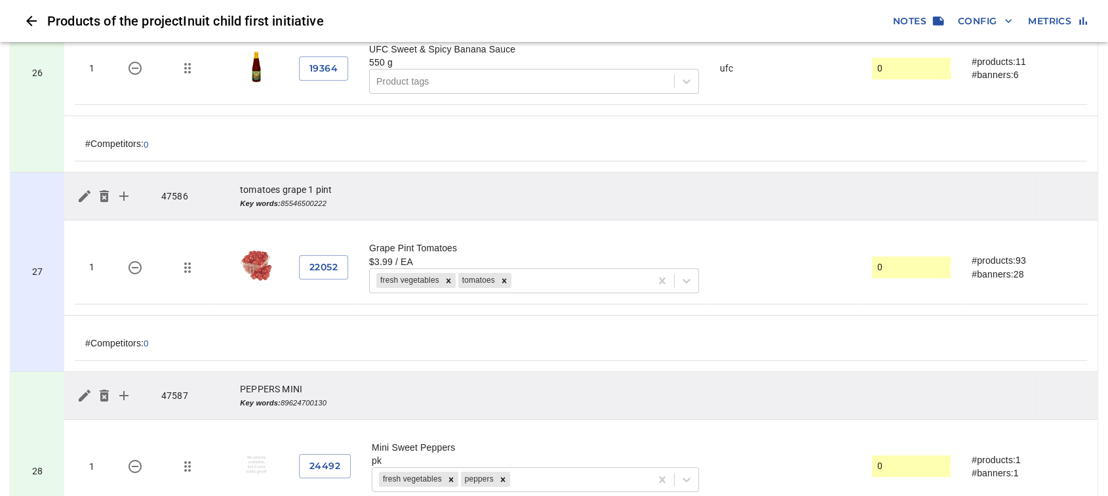
click at [322, 199] on icon "Key words: 85546500222" at bounding box center [283, 203] width 87 height 8
copy icon "85546500222"
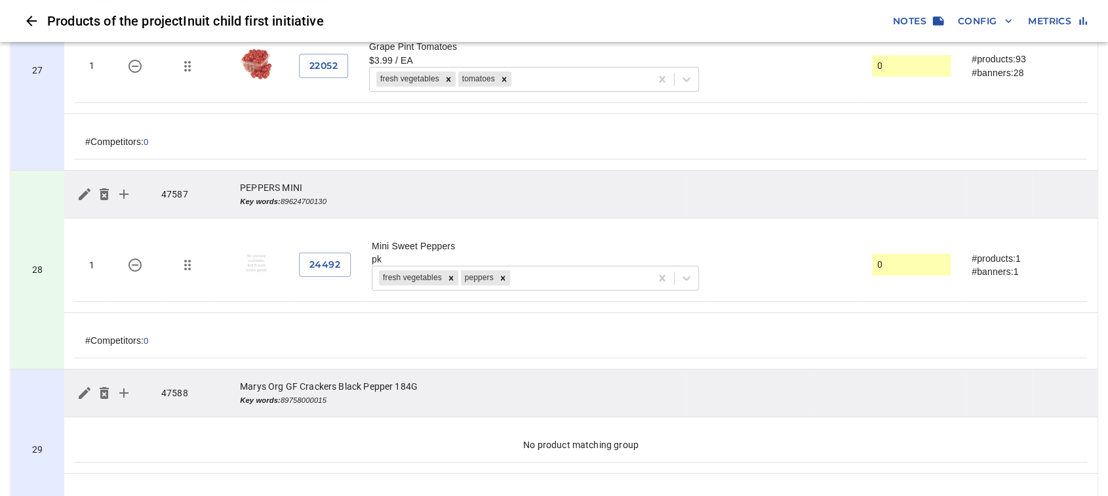
scroll to position [5246, 0]
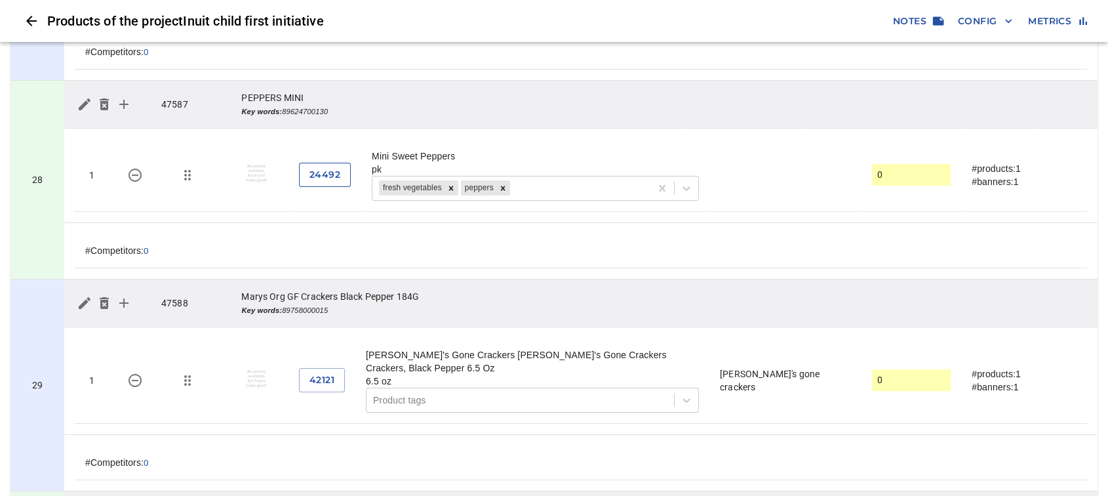
click at [344, 166] on button "24492" at bounding box center [325, 175] width 52 height 24
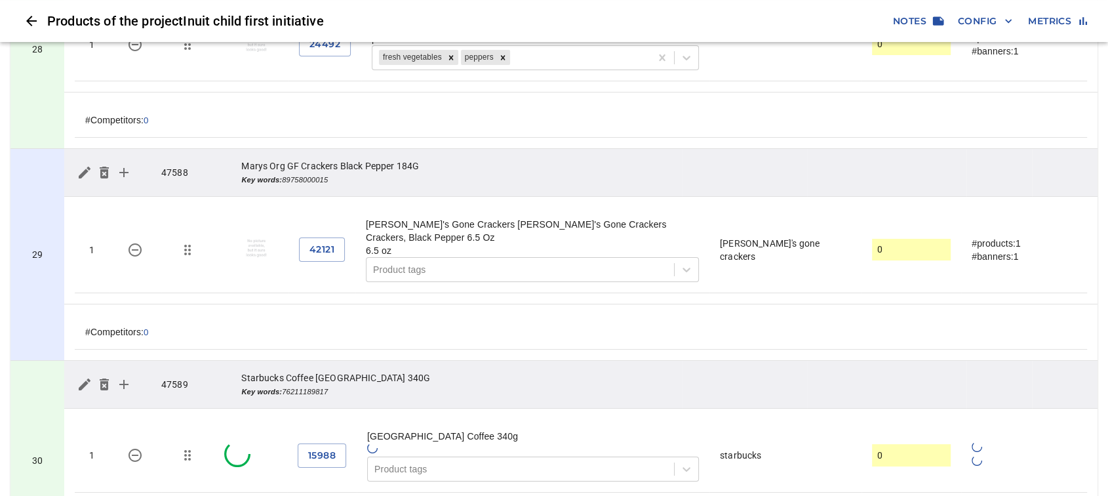
scroll to position [5392, 0]
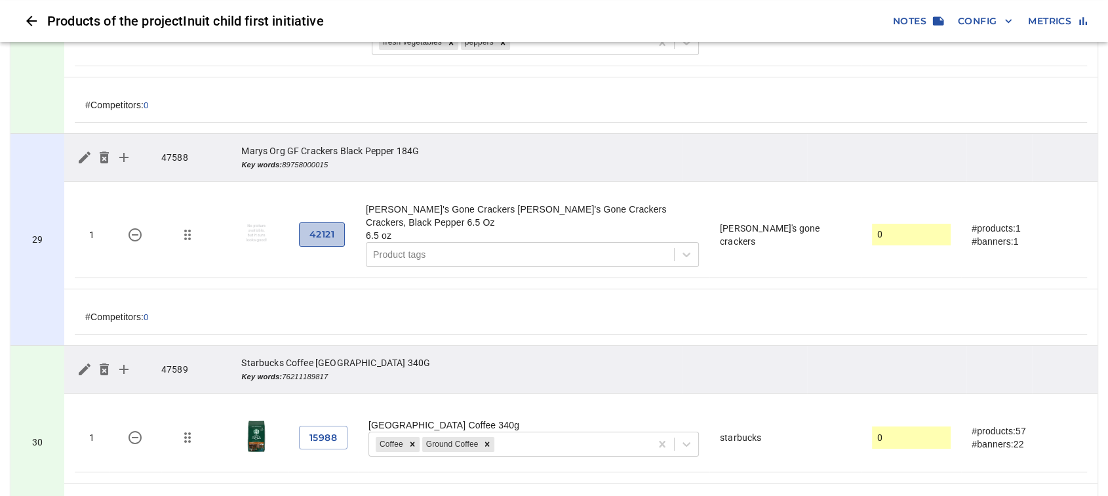
click at [328, 226] on span "42121" at bounding box center [321, 234] width 25 height 16
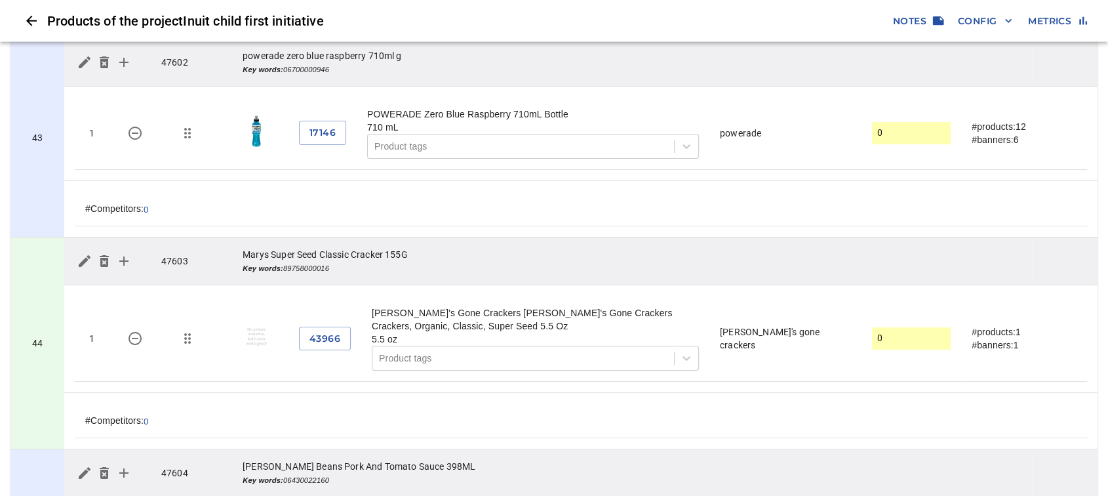
scroll to position [8292, 0]
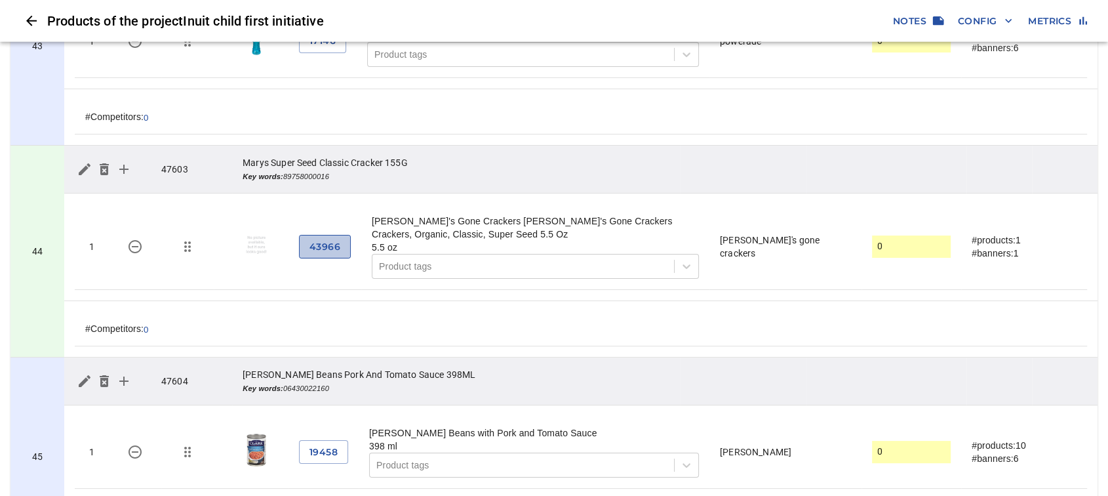
click at [321, 239] on span "43966" at bounding box center [324, 247] width 31 height 16
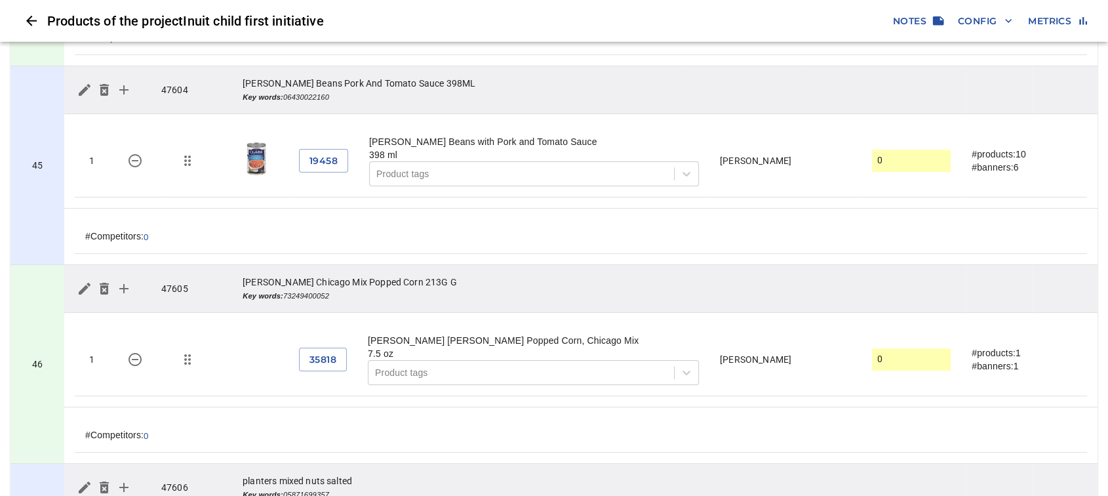
scroll to position [8584, 0]
click at [334, 351] on span "35818" at bounding box center [322, 359] width 27 height 16
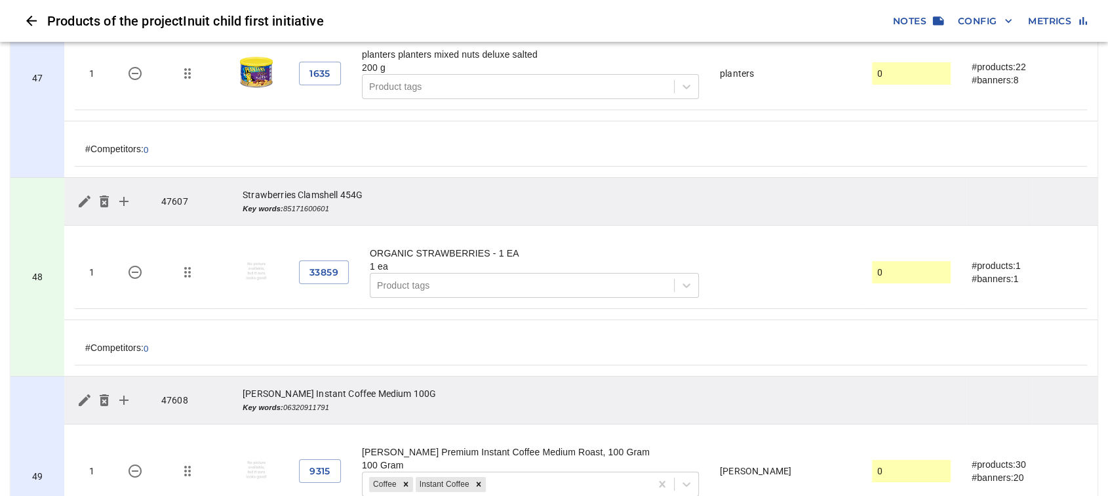
scroll to position [9093, 0]
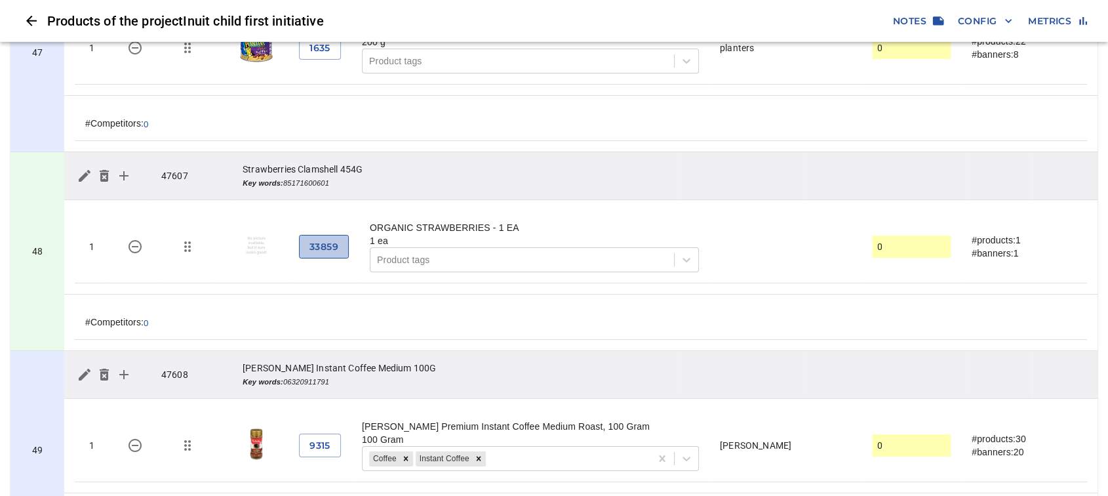
click at [329, 239] on span "33859" at bounding box center [323, 247] width 29 height 16
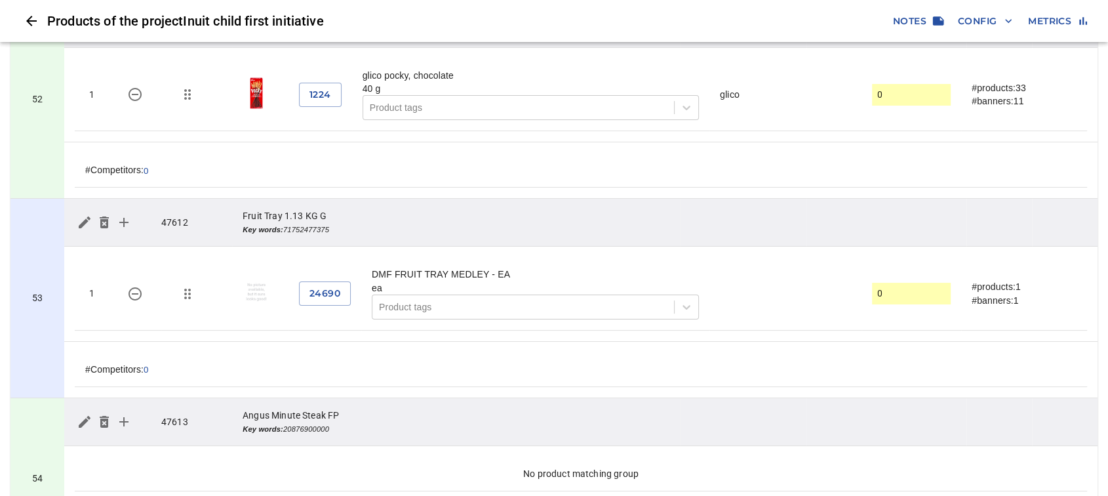
scroll to position [10040, 0]
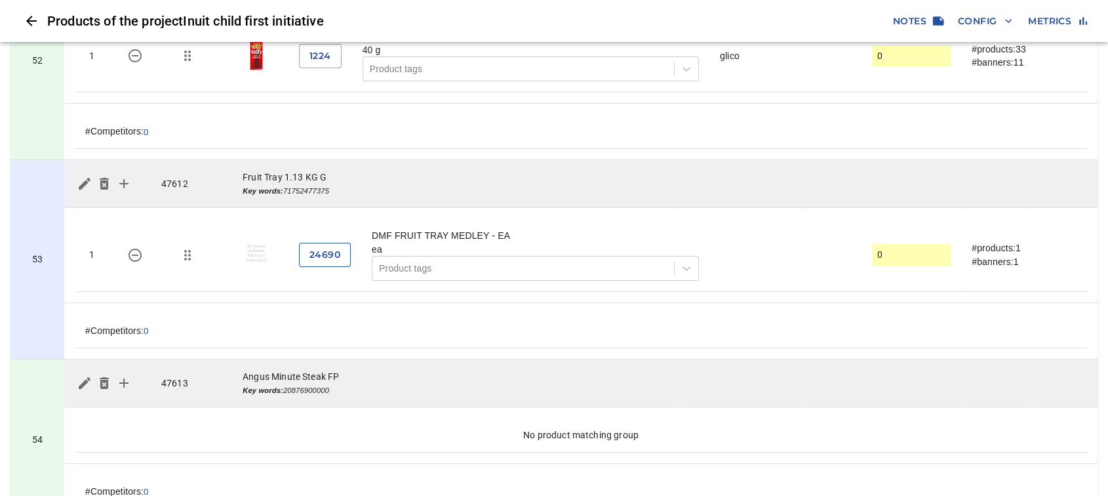
click at [336, 246] on span "24690" at bounding box center [324, 254] width 31 height 16
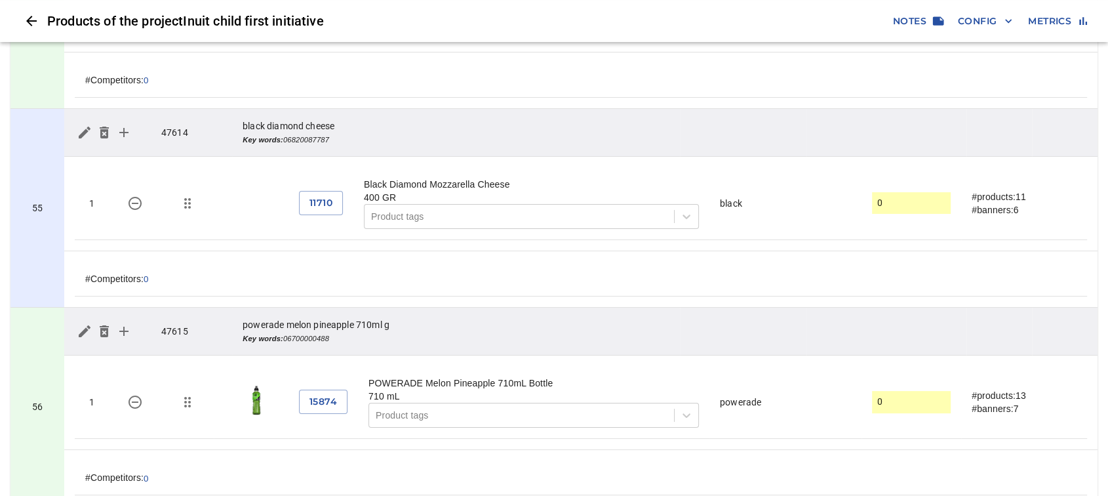
scroll to position [10477, 0]
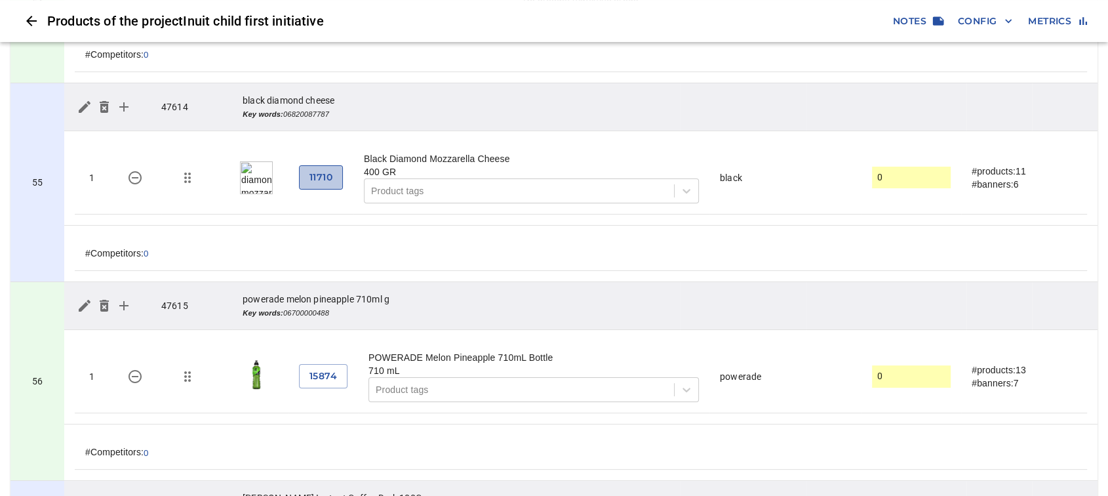
click at [341, 165] on button "11710" at bounding box center [321, 177] width 44 height 24
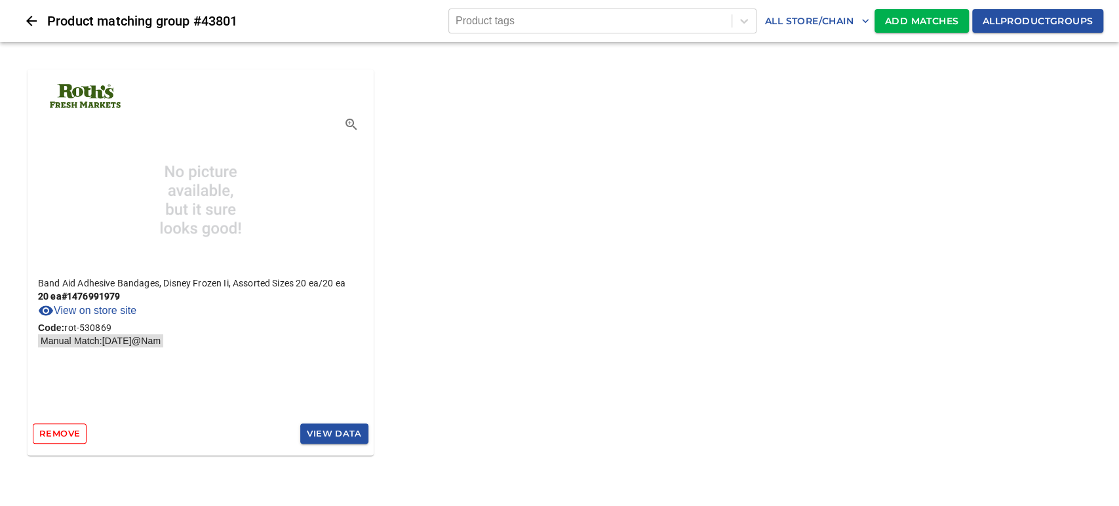
click at [24, 21] on icon "Close" at bounding box center [32, 21] width 16 height 16
click at [31, 23] on icon "Close" at bounding box center [32, 21] width 16 height 16
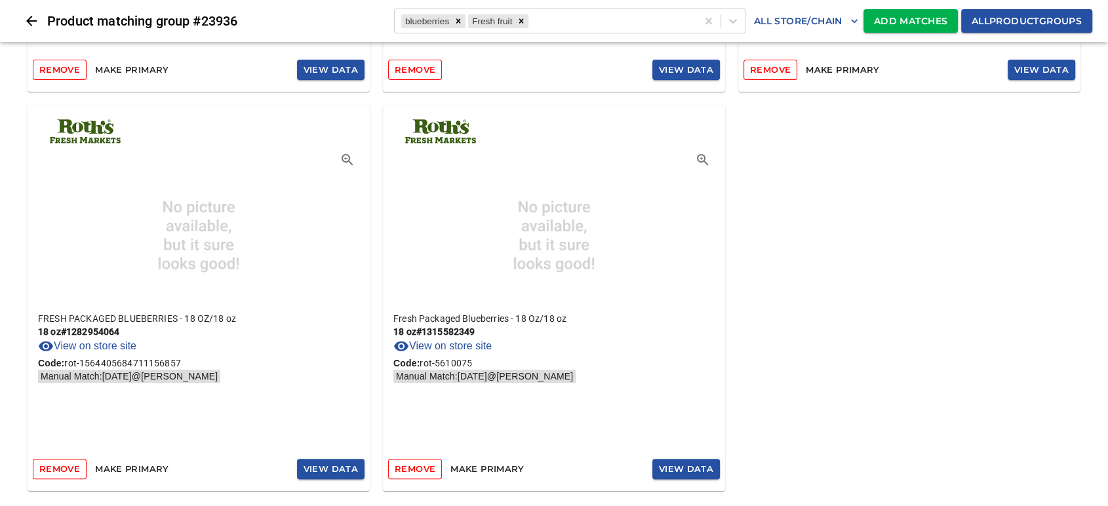
scroll to position [218, 0]
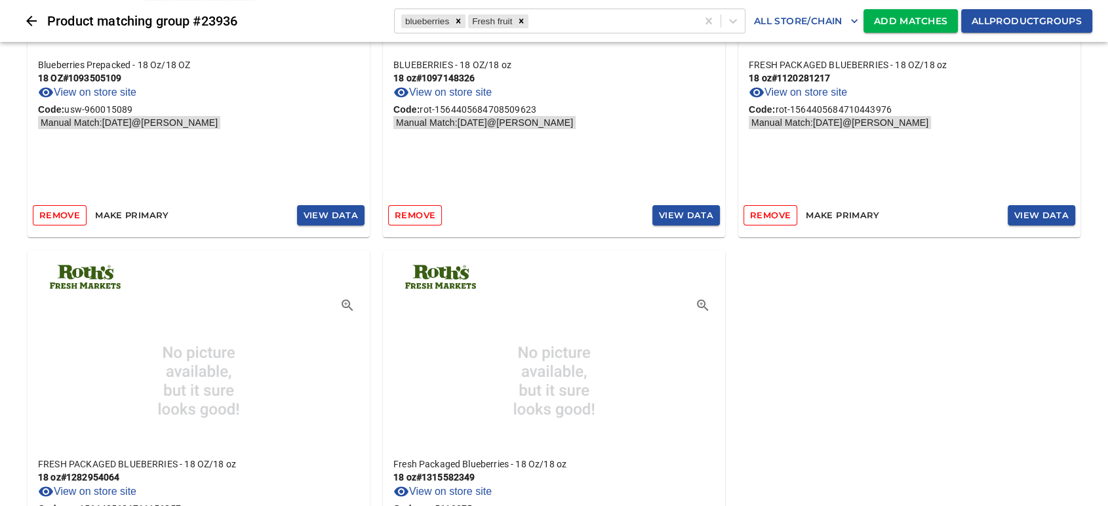
click at [151, 211] on span "Make primary" at bounding box center [131, 215] width 73 height 15
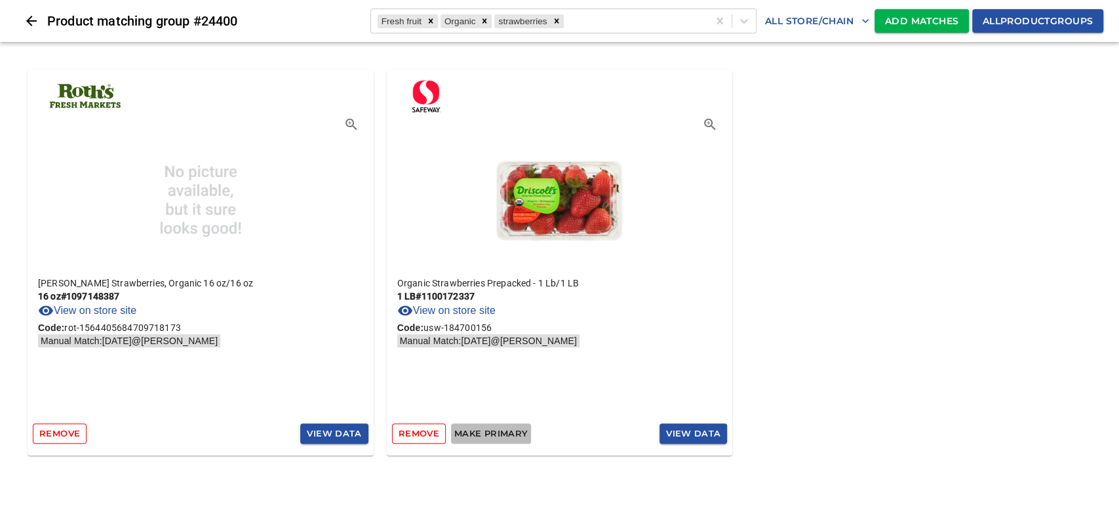
click at [509, 434] on span "Make primary" at bounding box center [490, 433] width 73 height 15
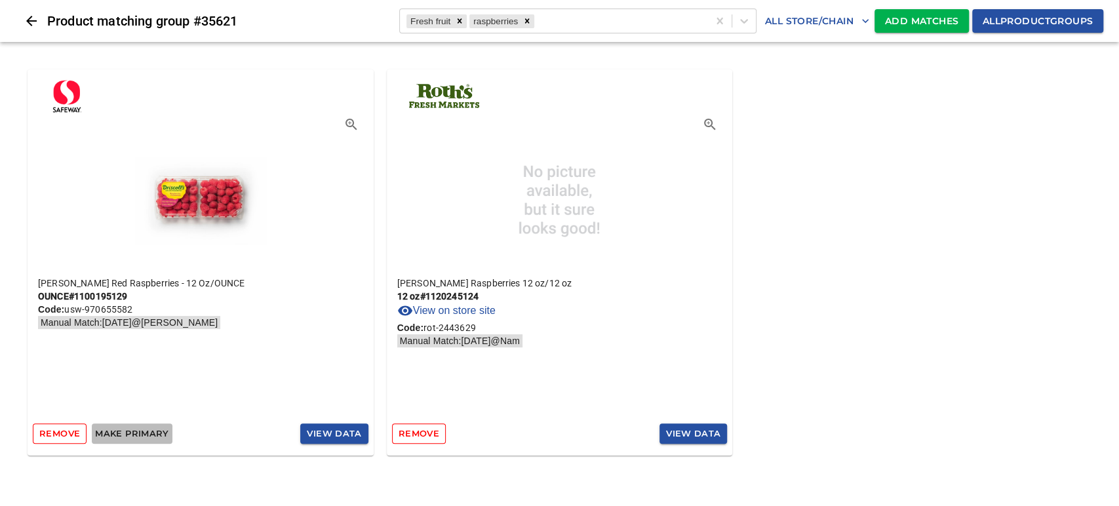
click at [142, 434] on span "Make primary" at bounding box center [131, 433] width 73 height 15
click at [28, 20] on icon "Close" at bounding box center [31, 21] width 10 height 10
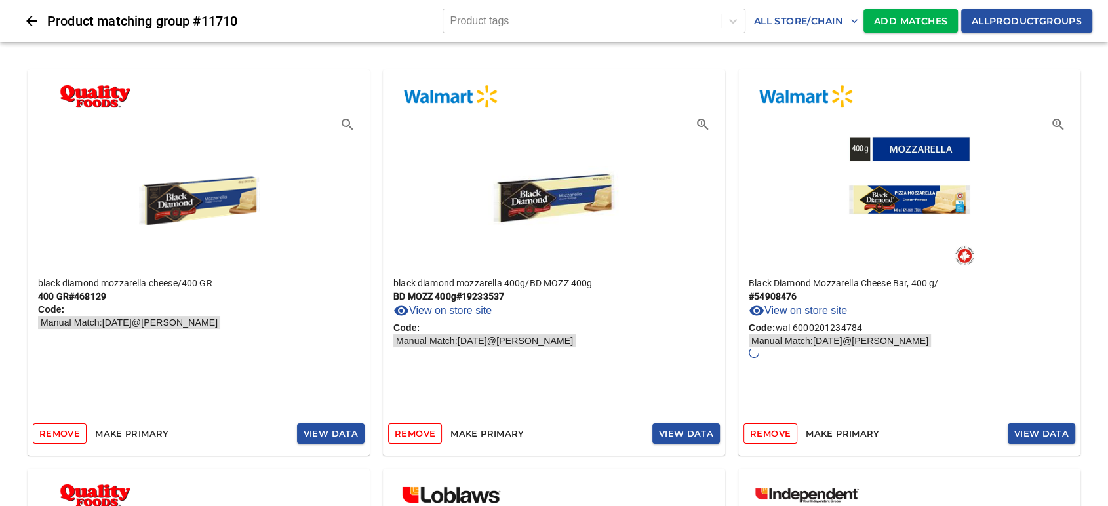
scroll to position [73, 0]
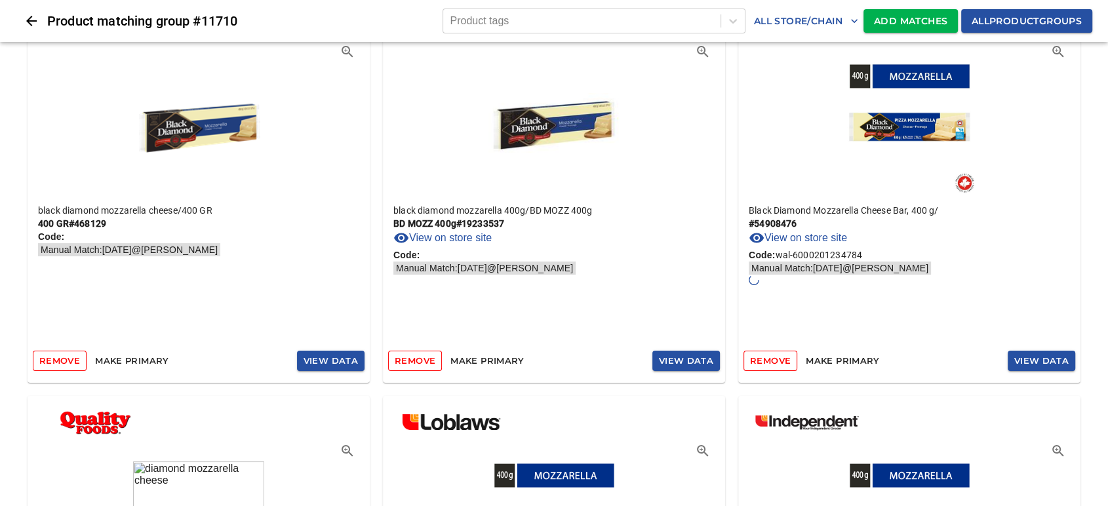
click at [134, 356] on span "Make primary" at bounding box center [131, 360] width 73 height 15
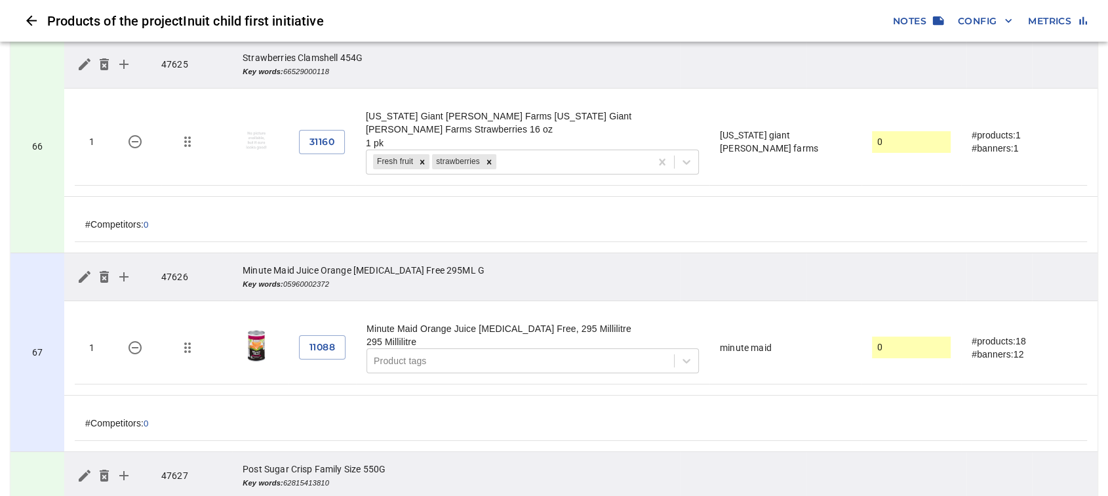
scroll to position [12666, 0]
click at [330, 133] on span "31160" at bounding box center [321, 141] width 25 height 16
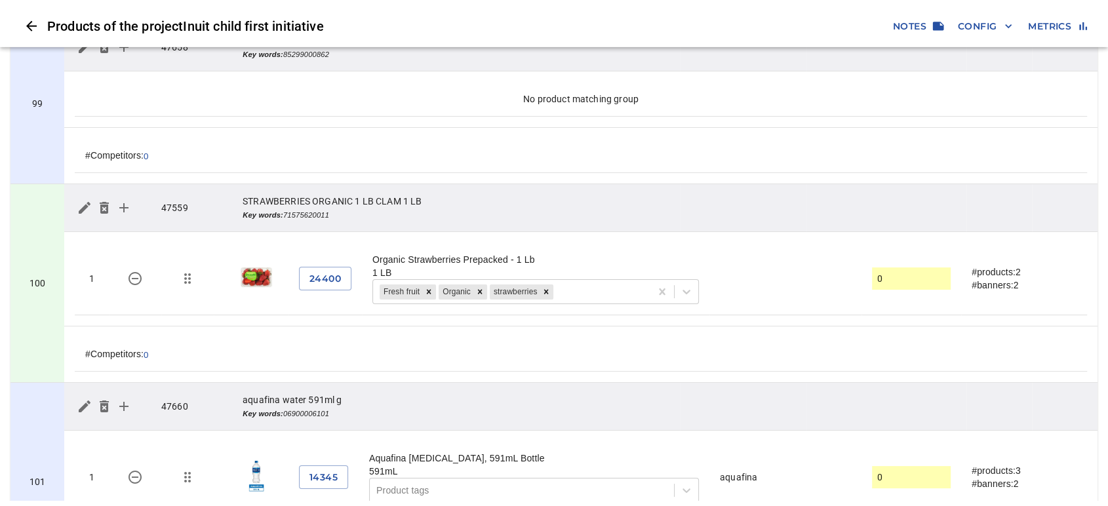
scroll to position [0, 0]
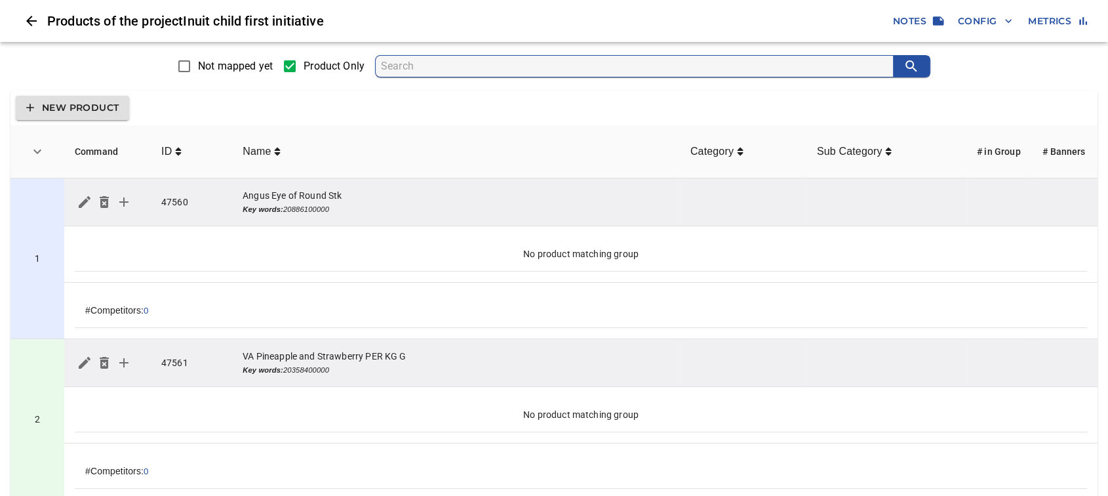
click at [28, 21] on icon "Close" at bounding box center [31, 21] width 10 height 10
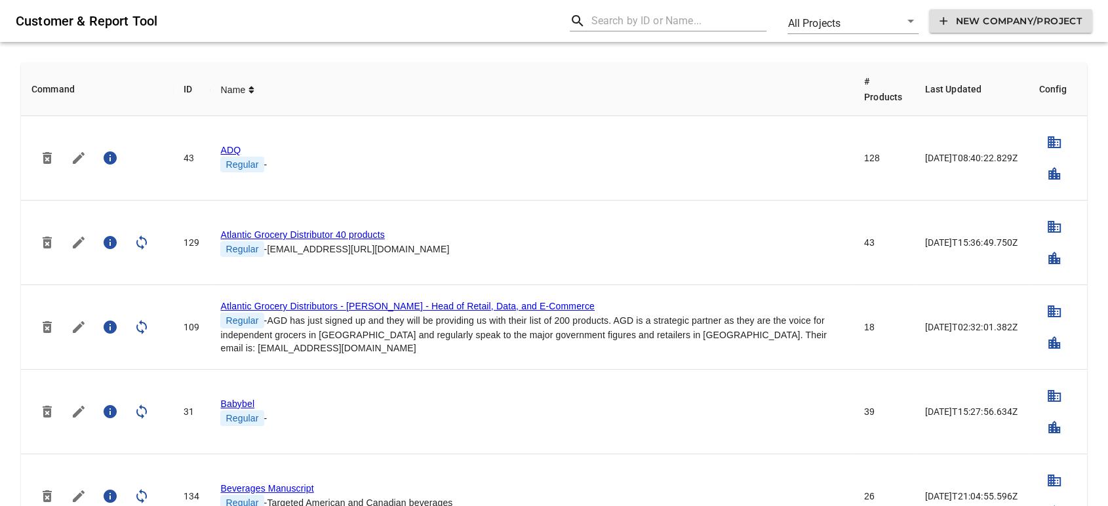
click at [634, 20] on input "text" at bounding box center [679, 20] width 176 height 21
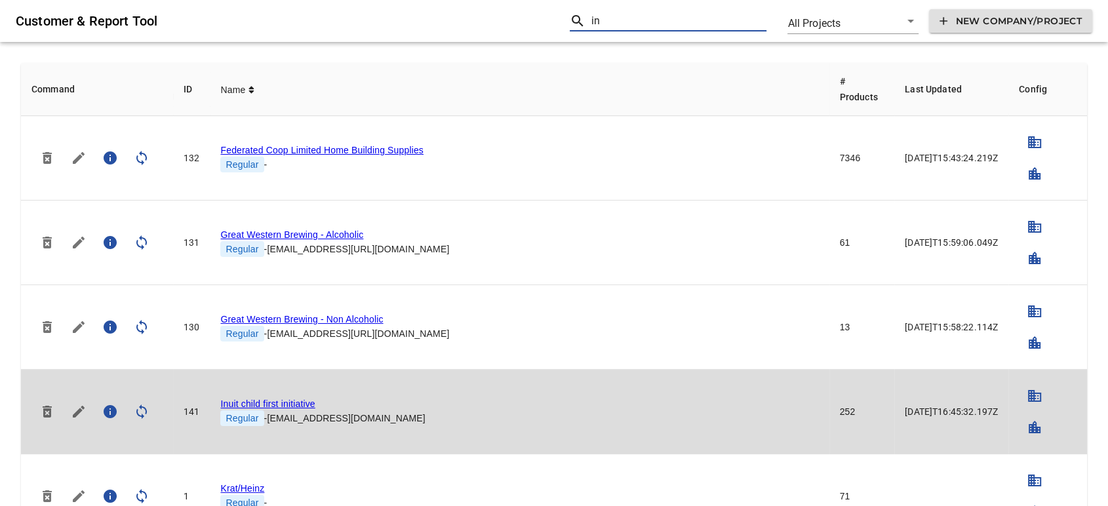
type input "in"
drag, startPoint x: 327, startPoint y: 402, endPoint x: 219, endPoint y: 404, distance: 108.2
click at [219, 404] on td "Inuit child first initiative Regular - inuit@bettercart.ca" at bounding box center [519, 412] width 619 height 85
copy link "Inuit child first initiative"
